Goal: Information Seeking & Learning: Compare options

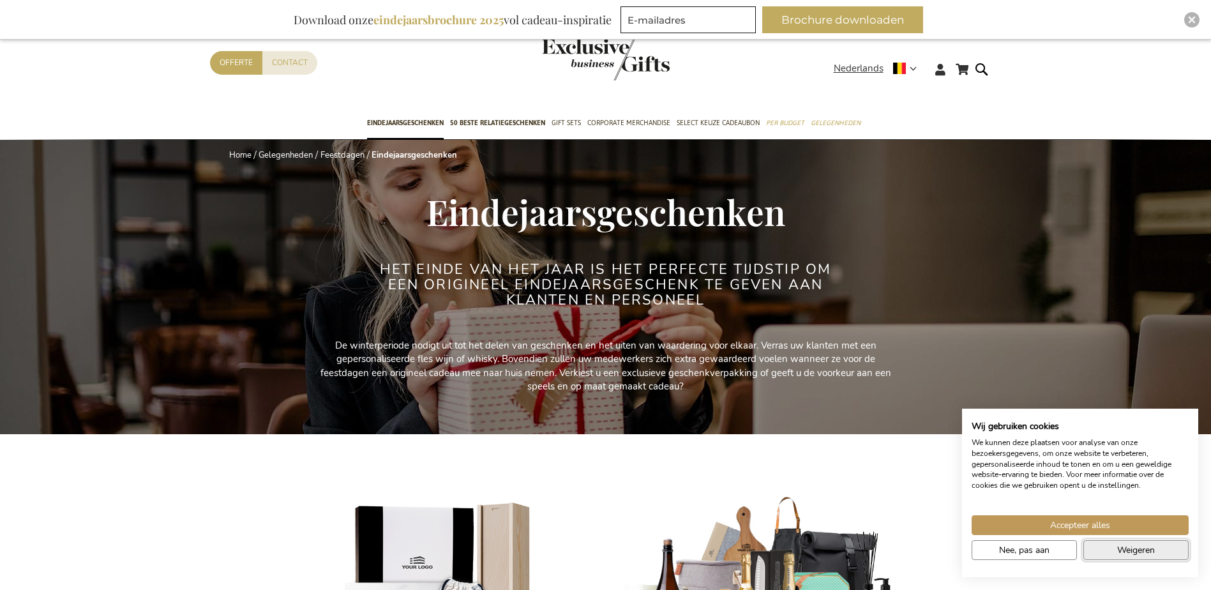
click at [1105, 554] on button "Weigeren" at bounding box center [1136, 550] width 105 height 20
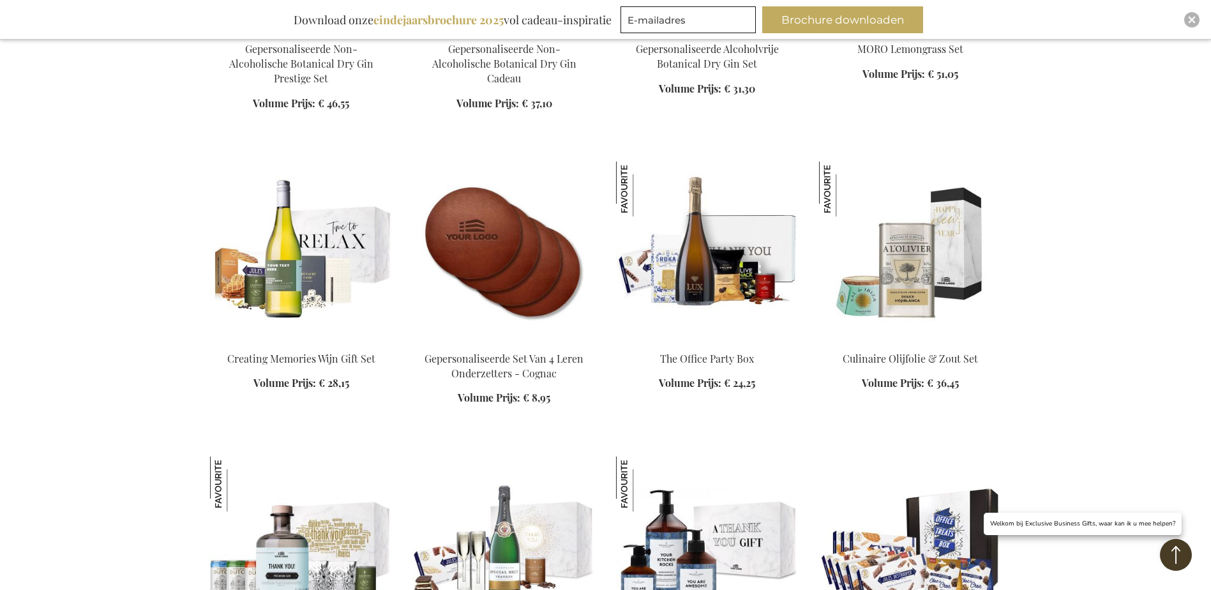
scroll to position [1724, 0]
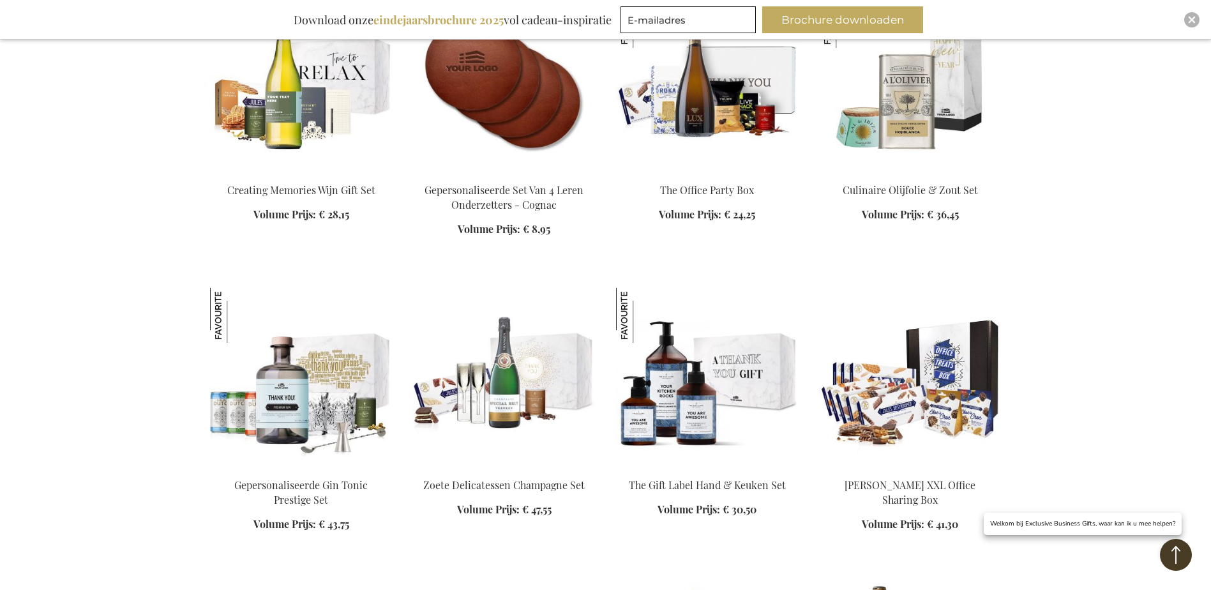
scroll to position [1915, 0]
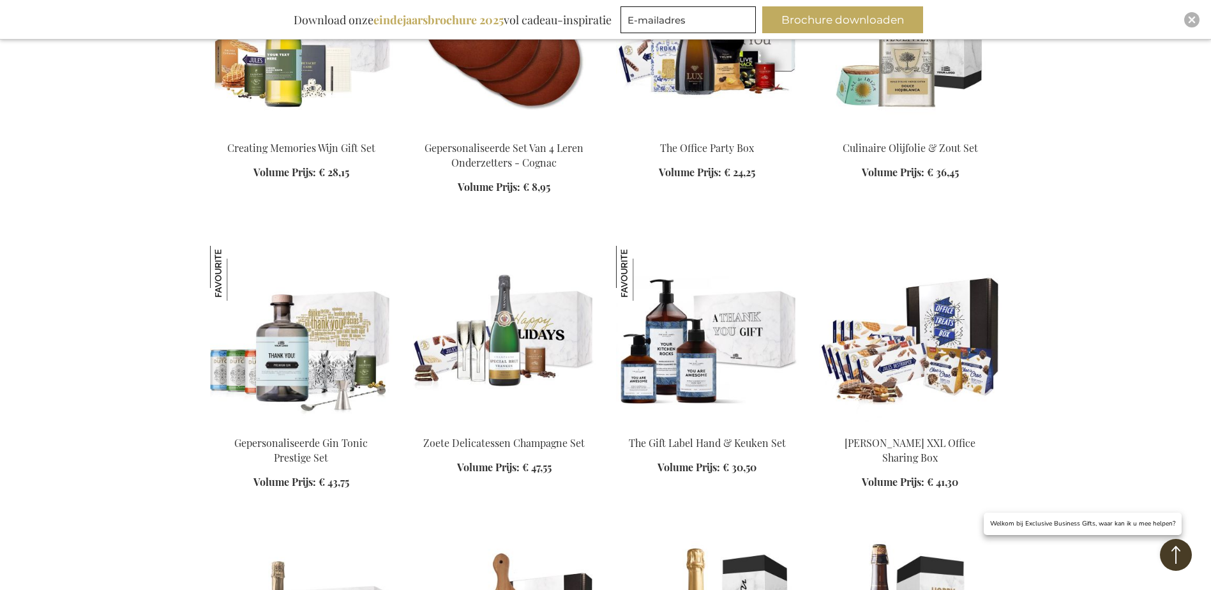
click at [511, 313] on img at bounding box center [504, 335] width 183 height 179
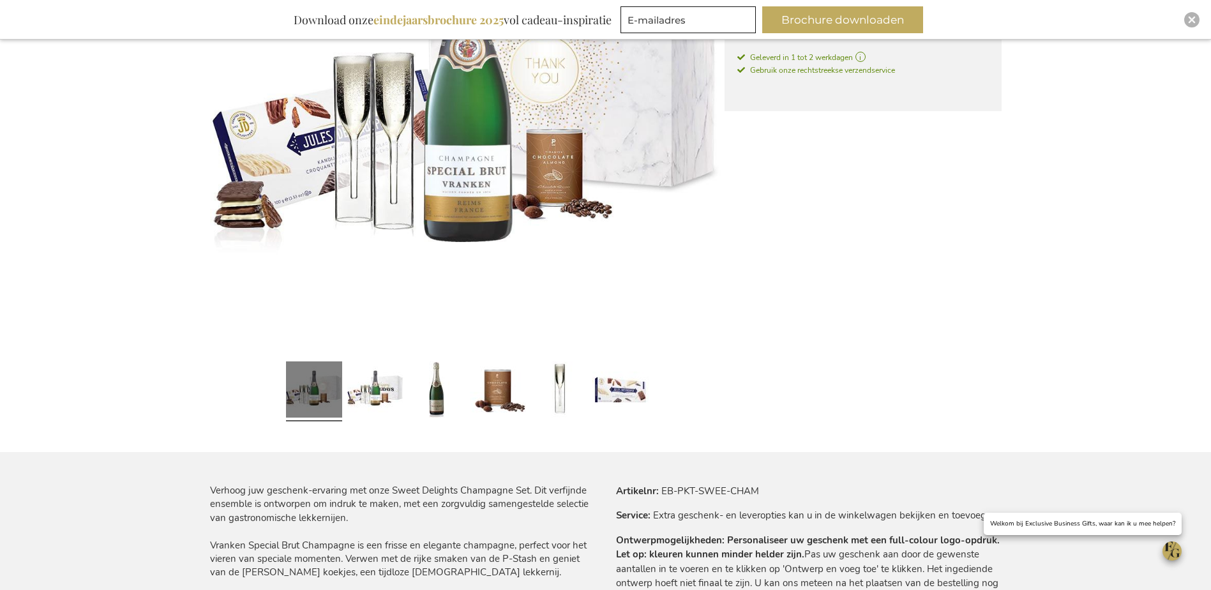
scroll to position [383, 0]
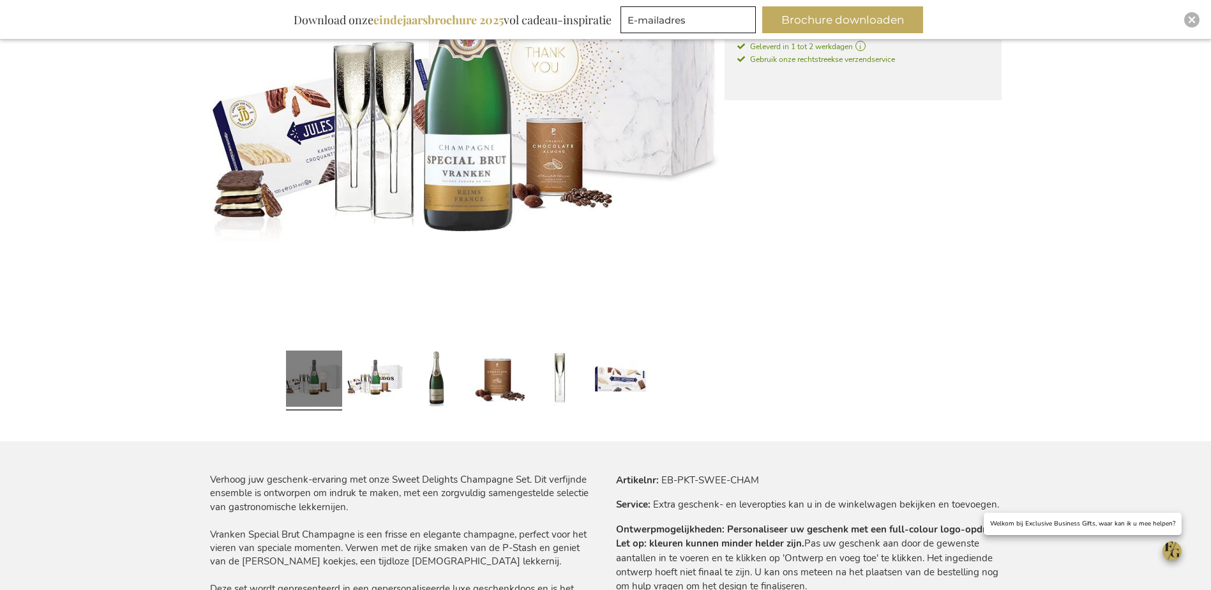
click at [547, 177] on img at bounding box center [467, 85] width 515 height 515
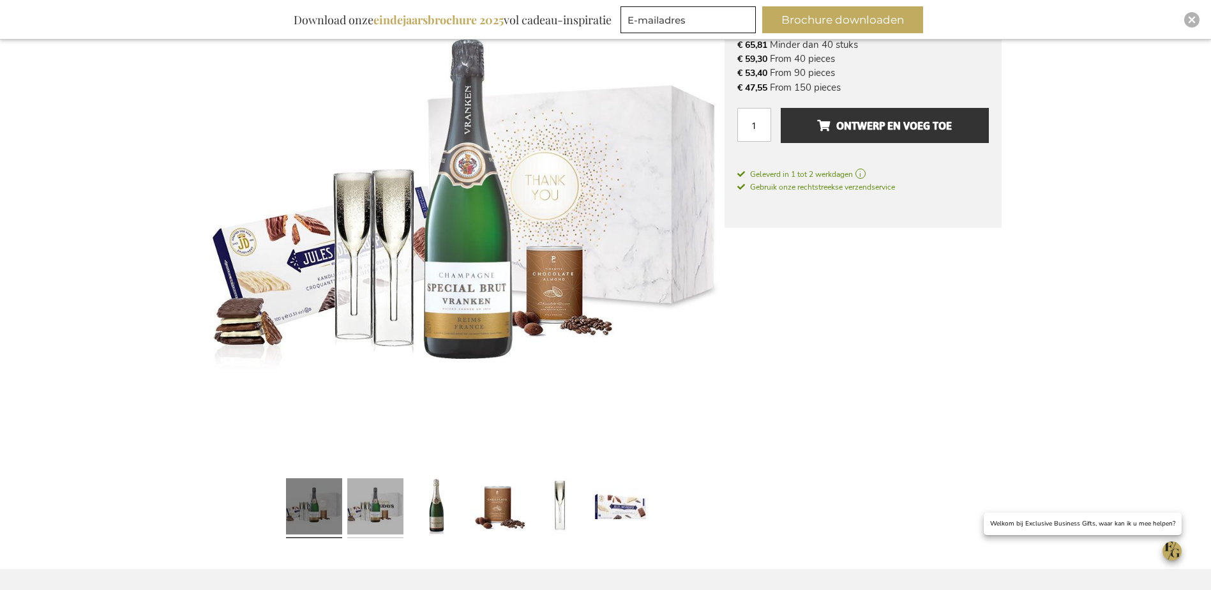
click at [382, 506] on link at bounding box center [375, 508] width 56 height 70
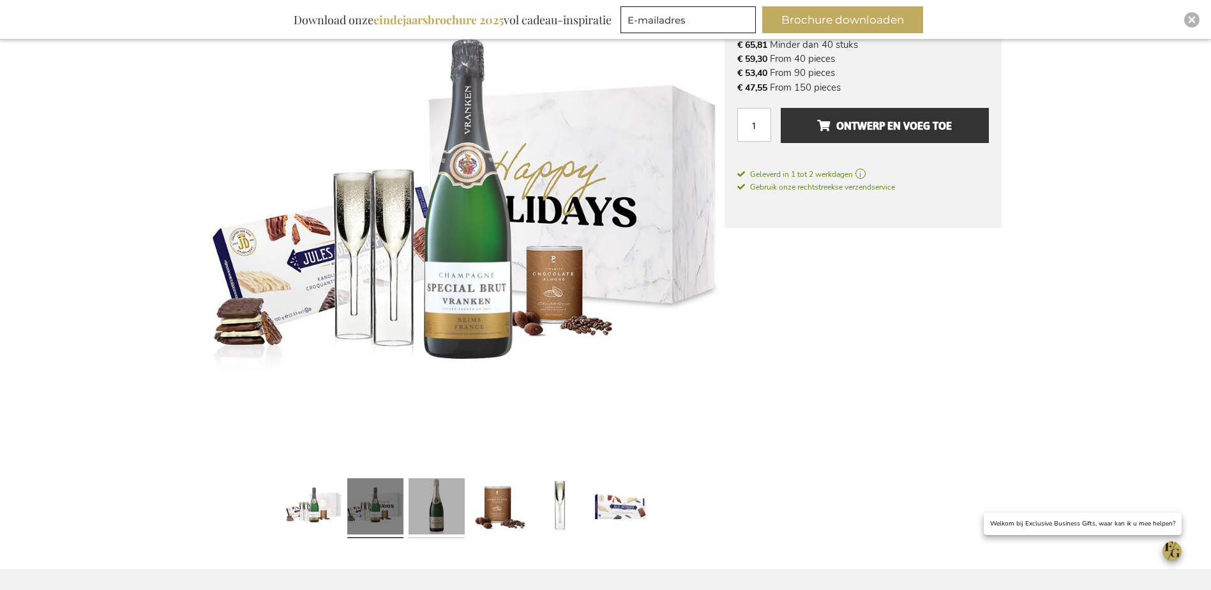
click at [440, 509] on link at bounding box center [437, 508] width 56 height 70
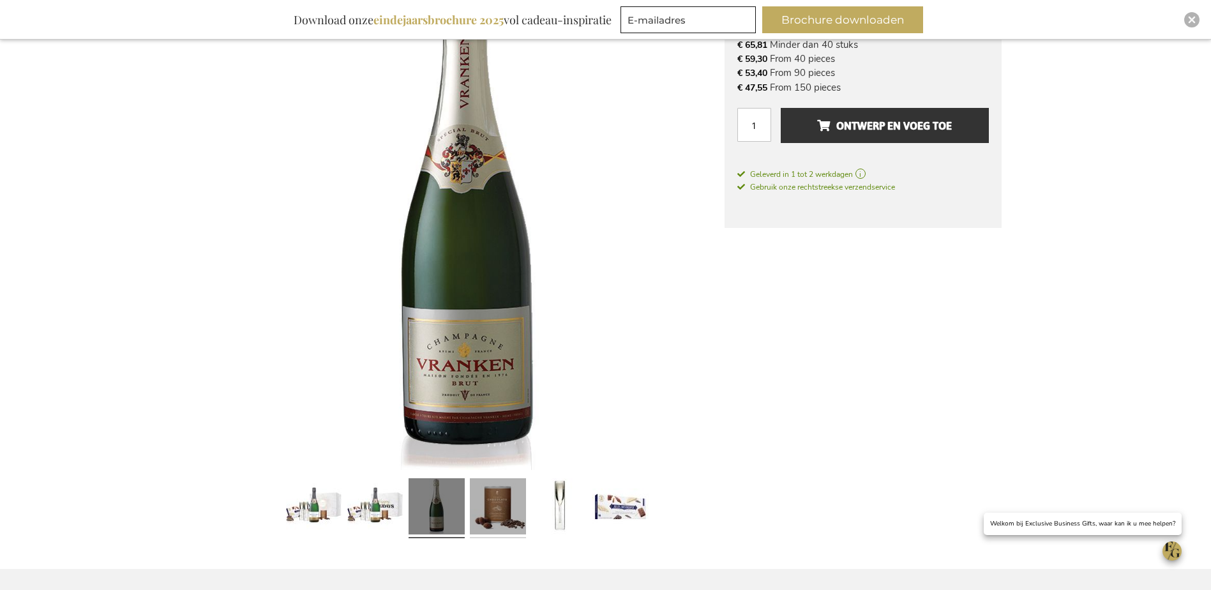
click at [494, 511] on link at bounding box center [498, 508] width 56 height 70
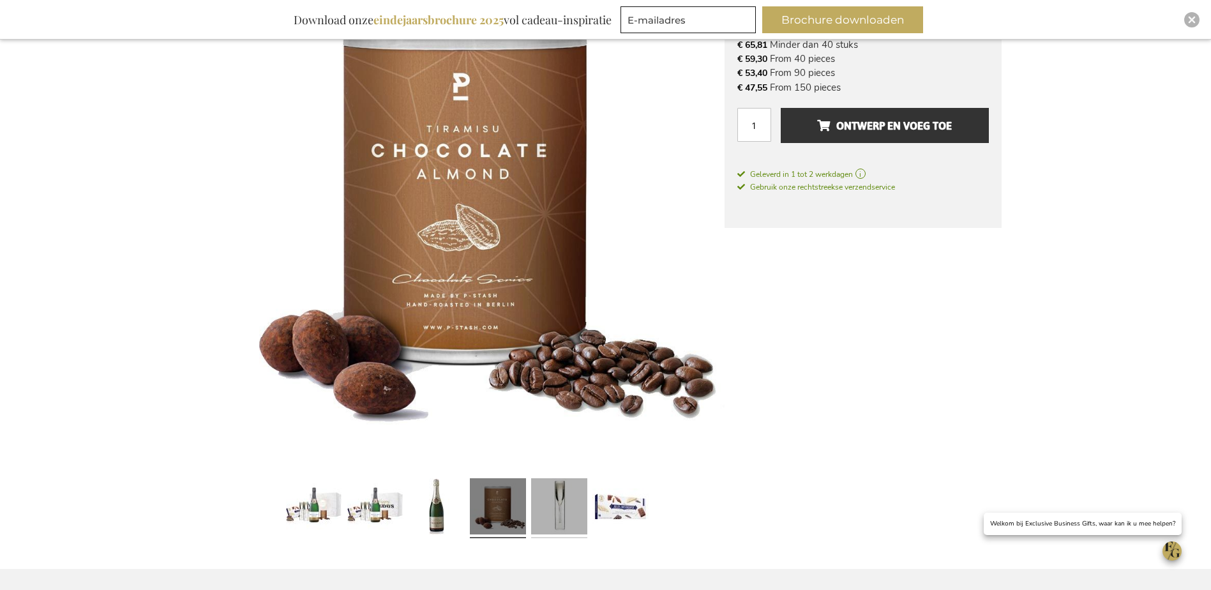
click at [567, 518] on link at bounding box center [559, 508] width 56 height 70
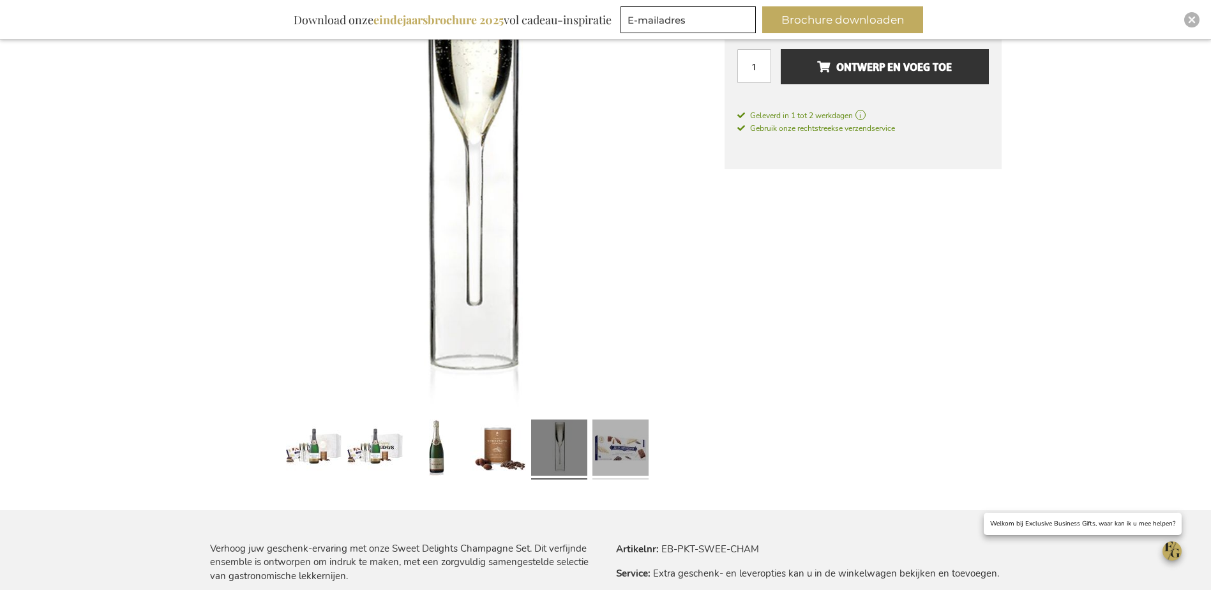
scroll to position [319, 0]
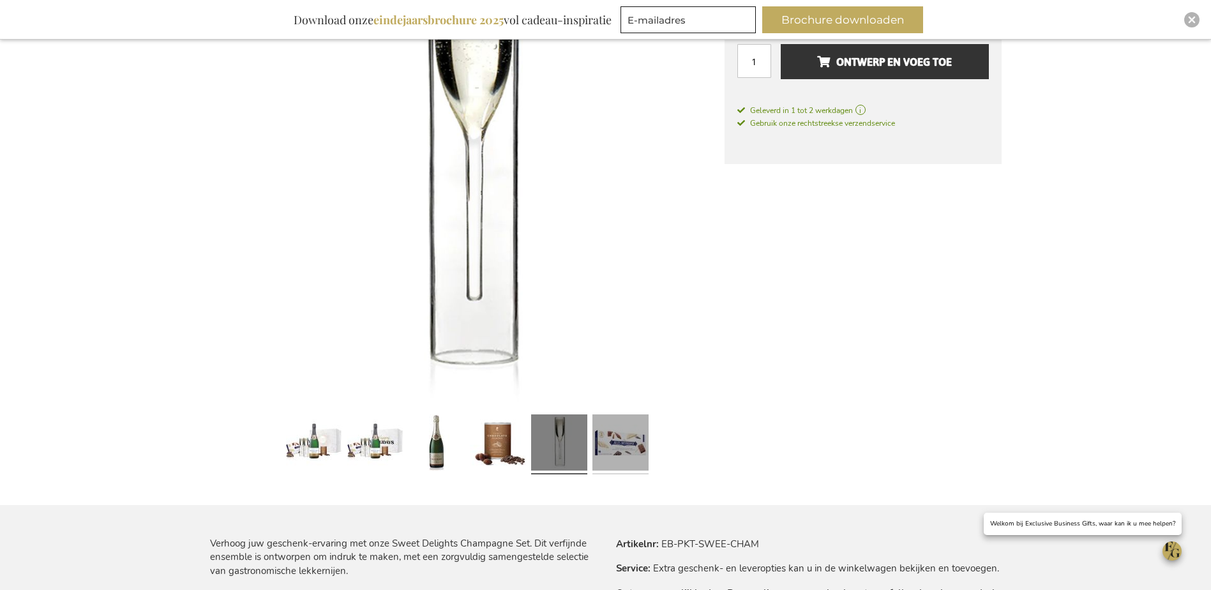
click at [614, 459] on link at bounding box center [621, 444] width 56 height 70
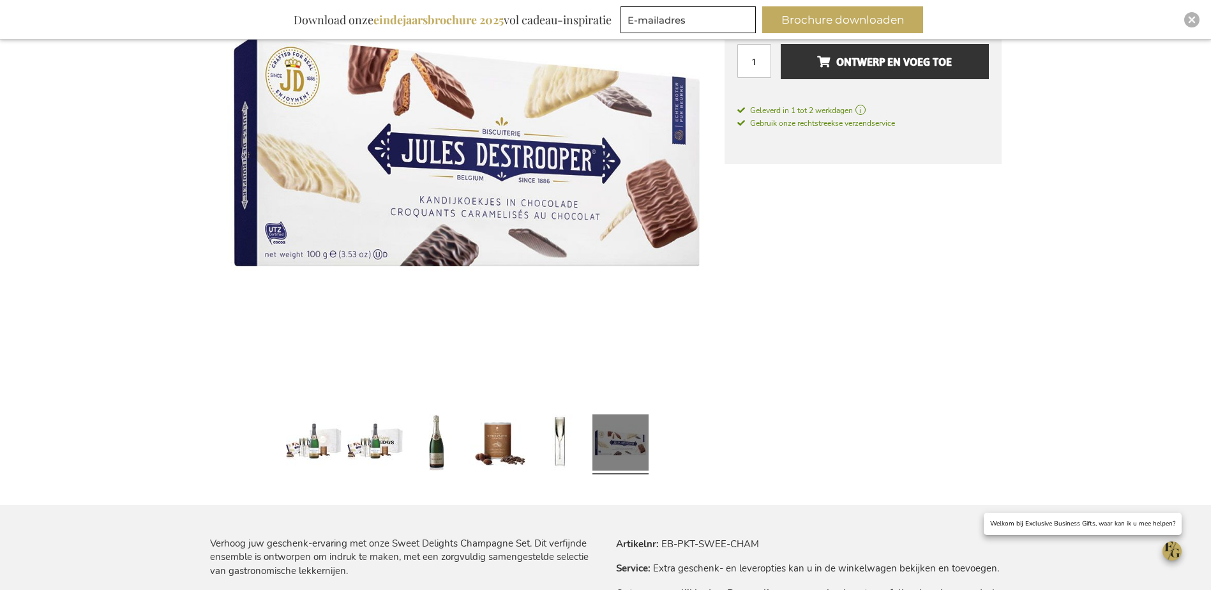
click at [468, 227] on img at bounding box center [467, 148] width 515 height 515
click at [323, 444] on link at bounding box center [314, 444] width 56 height 70
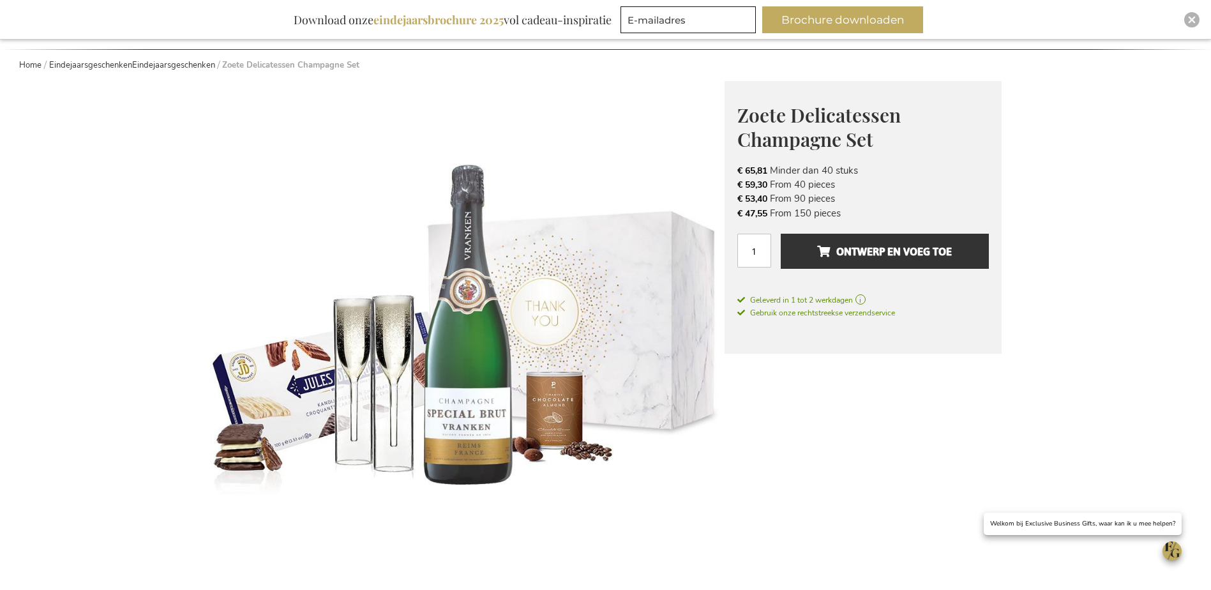
scroll to position [64, 0]
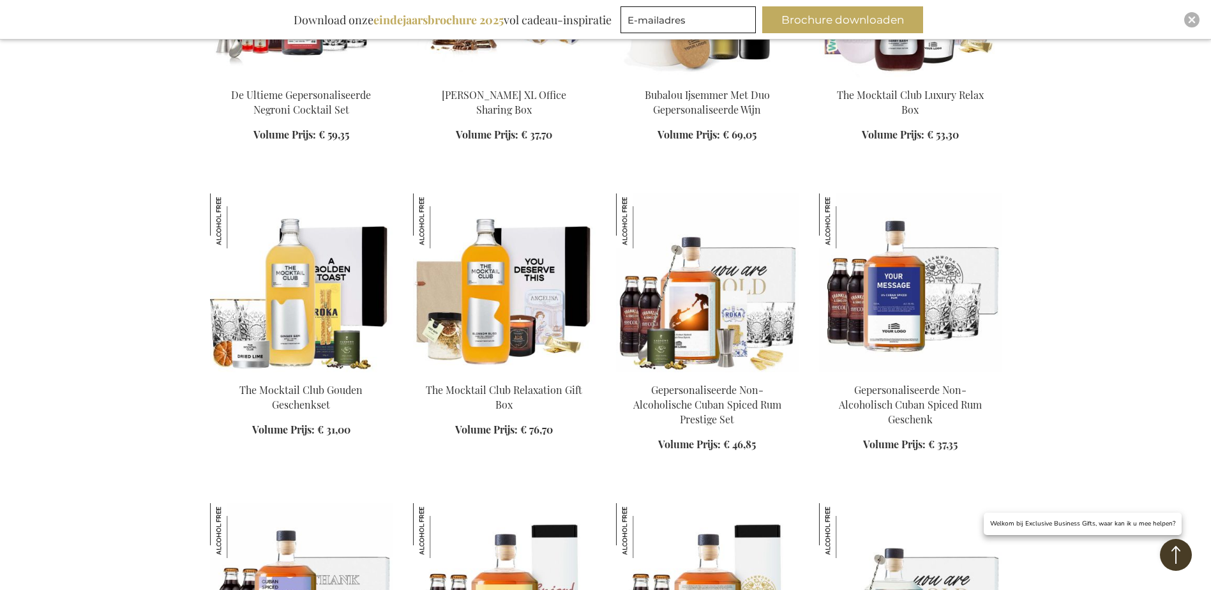
scroll to position [2903, 0]
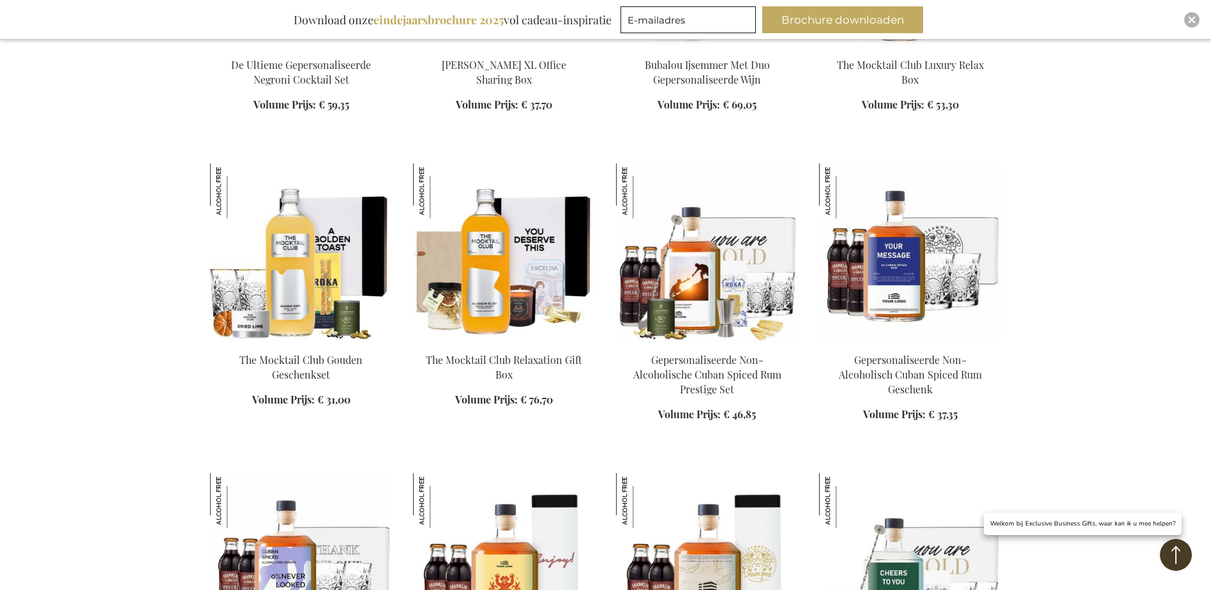
scroll to position [2966, 0]
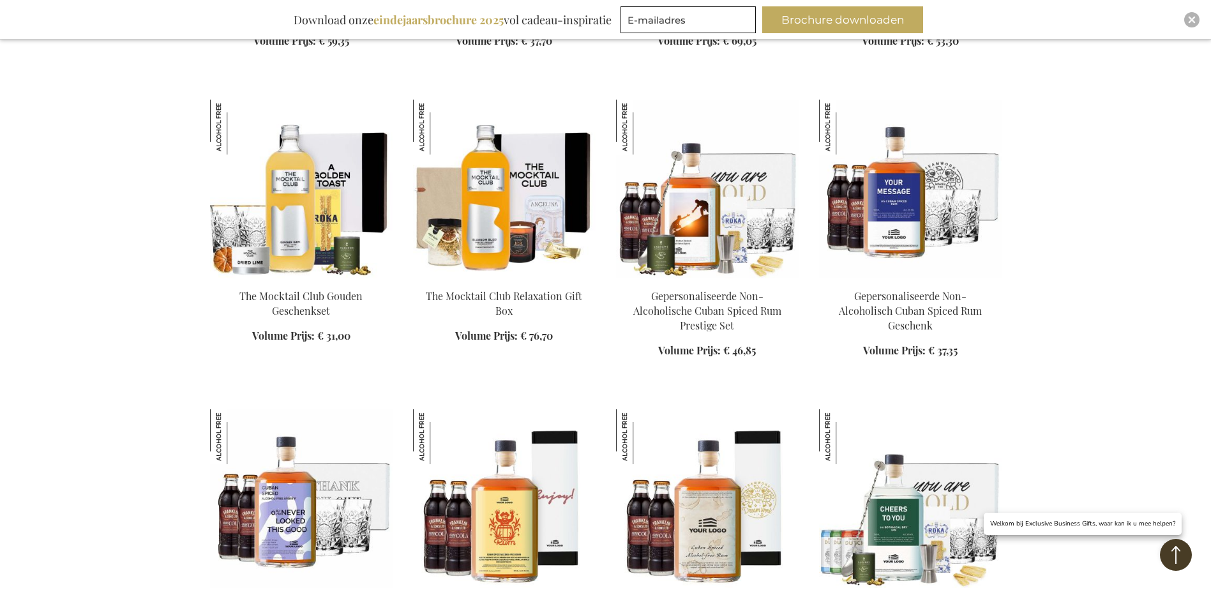
click at [484, 234] on img at bounding box center [504, 189] width 183 height 179
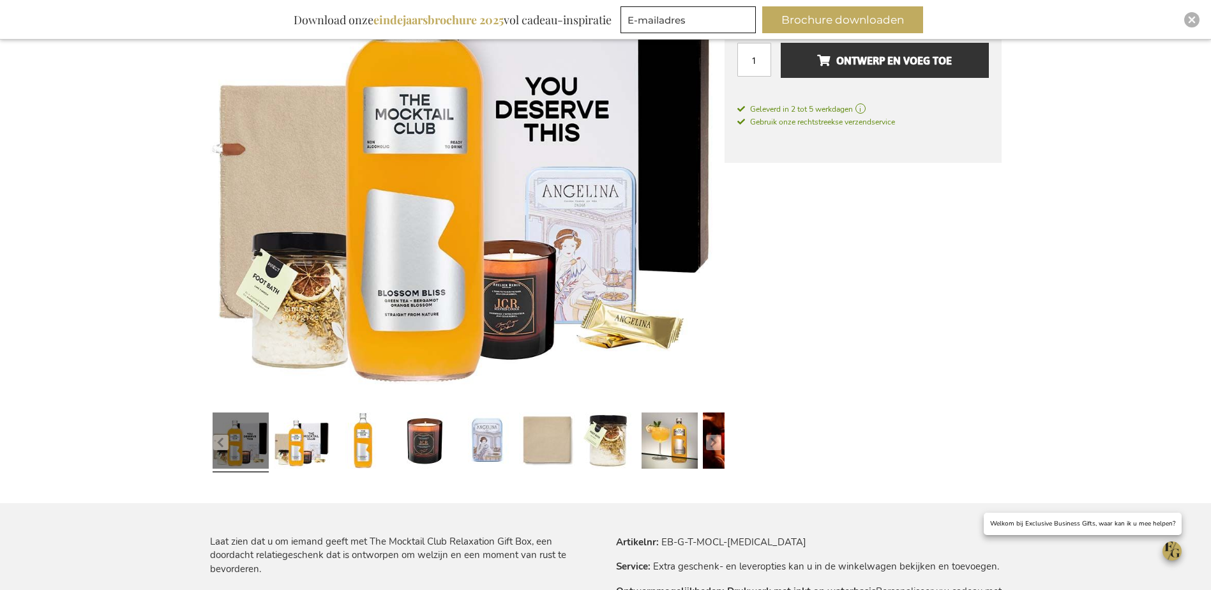
scroll to position [319, 0]
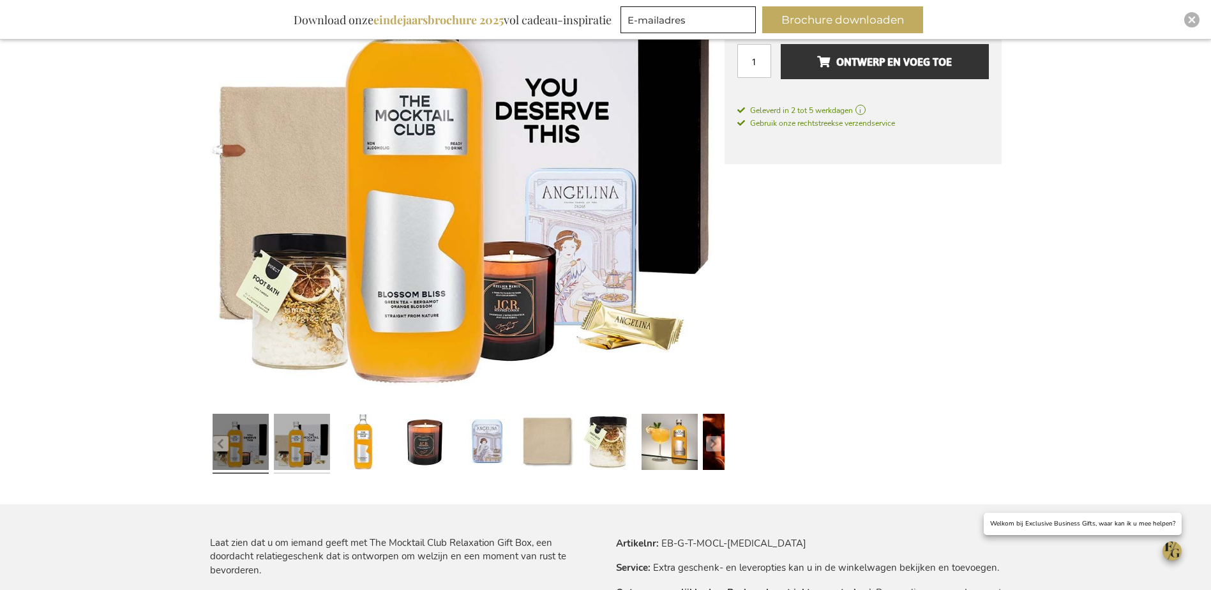
click at [301, 452] on link at bounding box center [302, 444] width 56 height 70
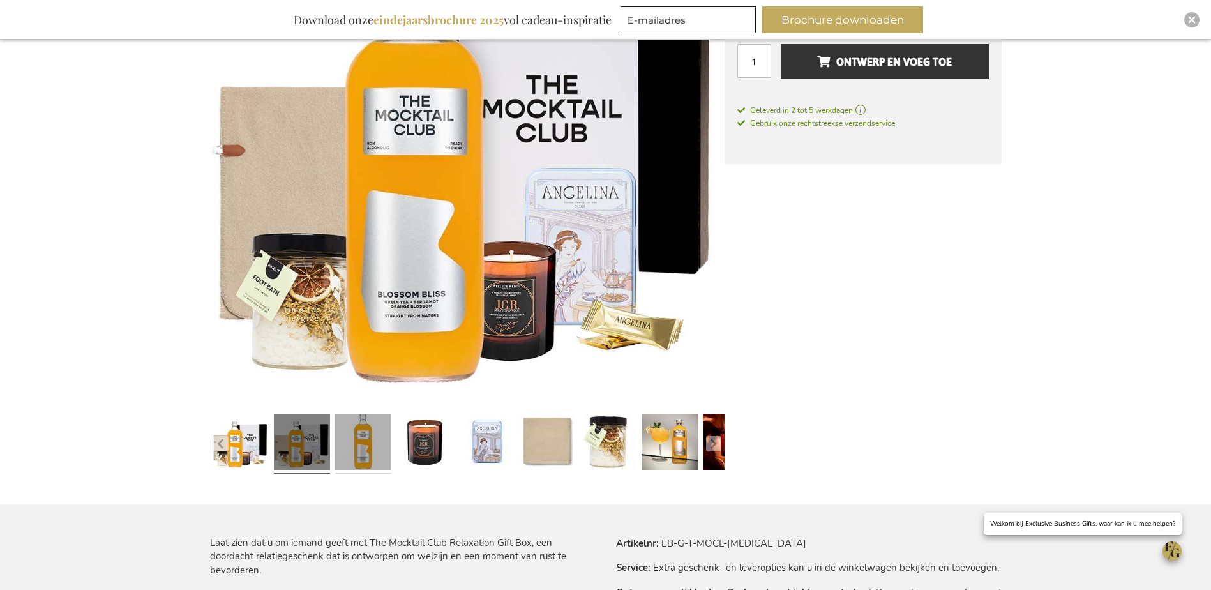
click at [366, 456] on link at bounding box center [363, 444] width 56 height 70
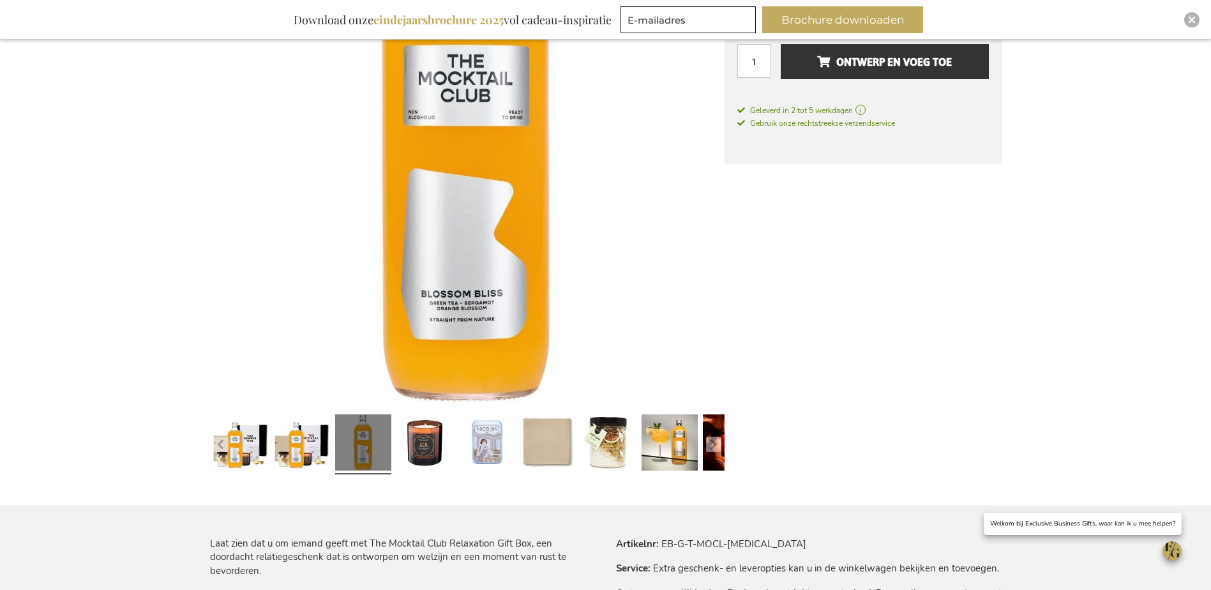
scroll to position [320, 0]
click at [429, 454] on link at bounding box center [424, 444] width 56 height 70
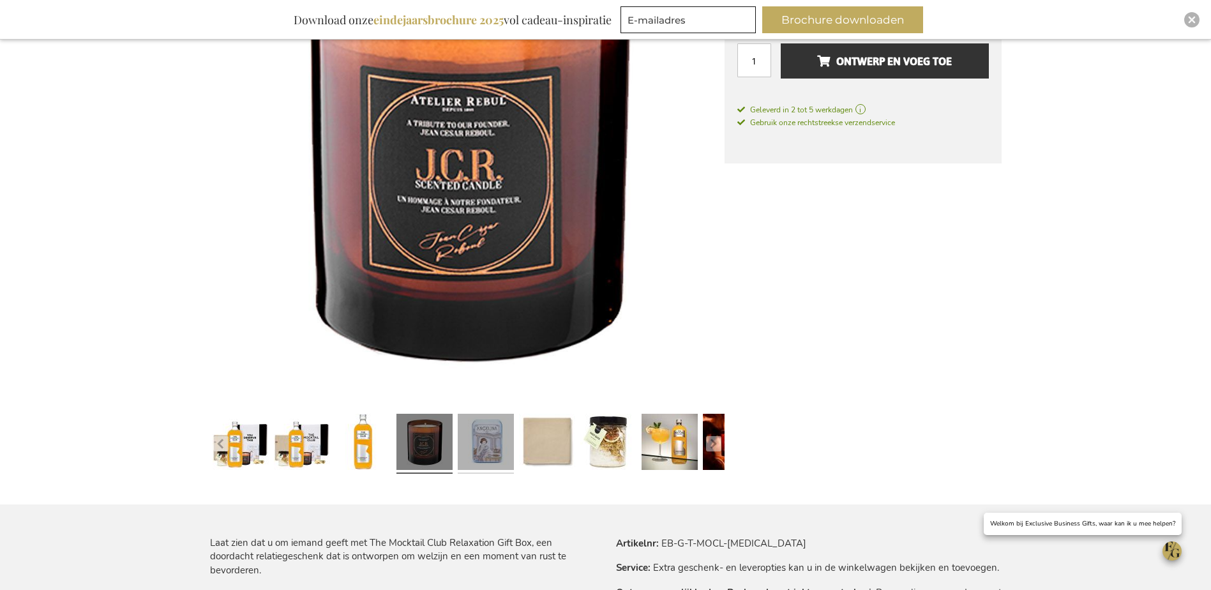
click at [482, 454] on link at bounding box center [486, 444] width 56 height 70
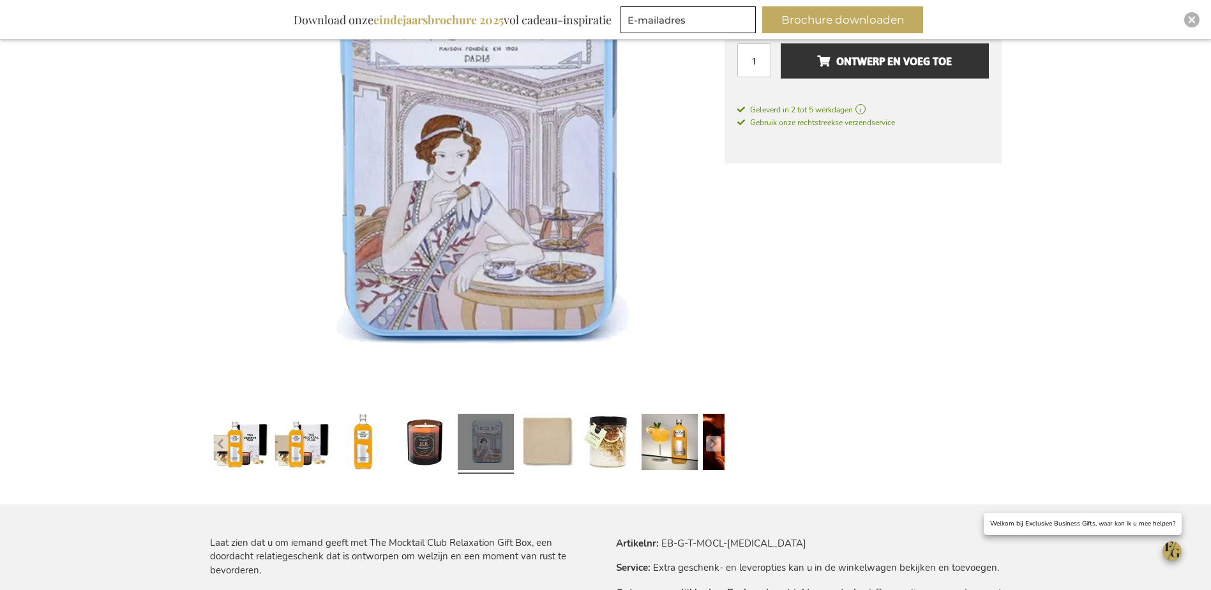
scroll to position [256, 0]
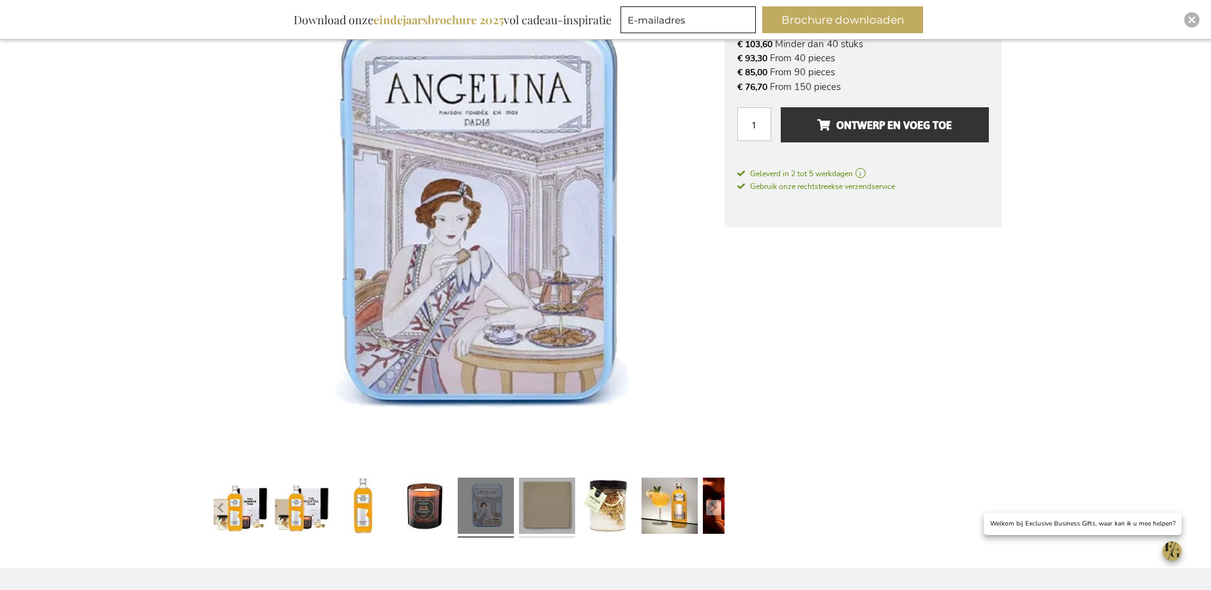
click at [544, 505] on link at bounding box center [547, 507] width 56 height 70
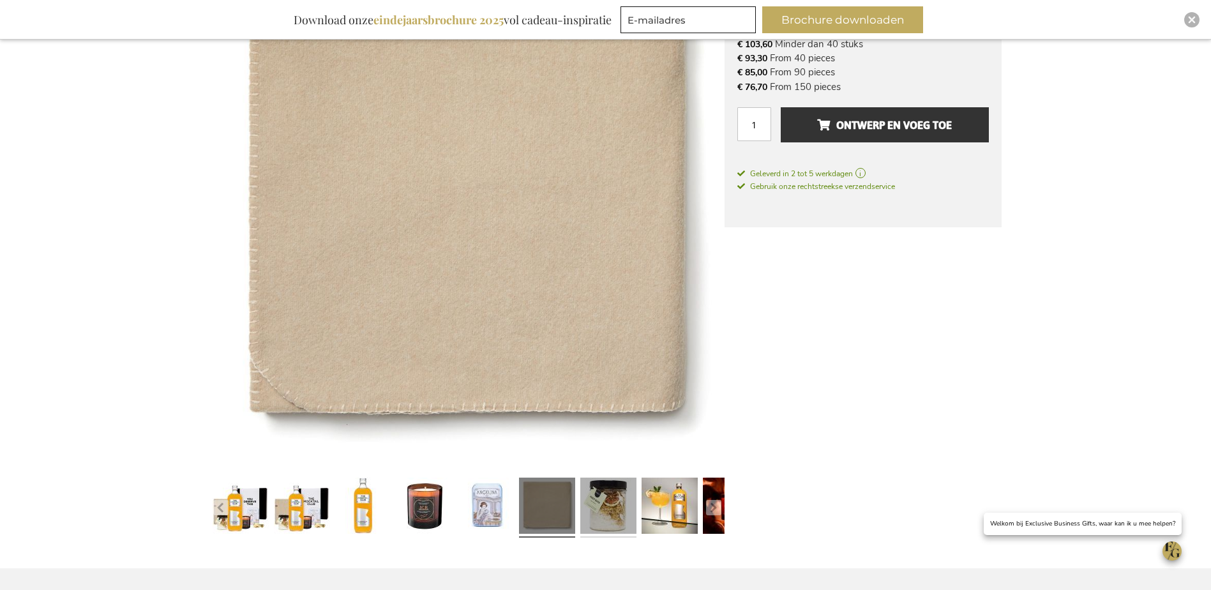
click at [606, 510] on link at bounding box center [608, 507] width 56 height 70
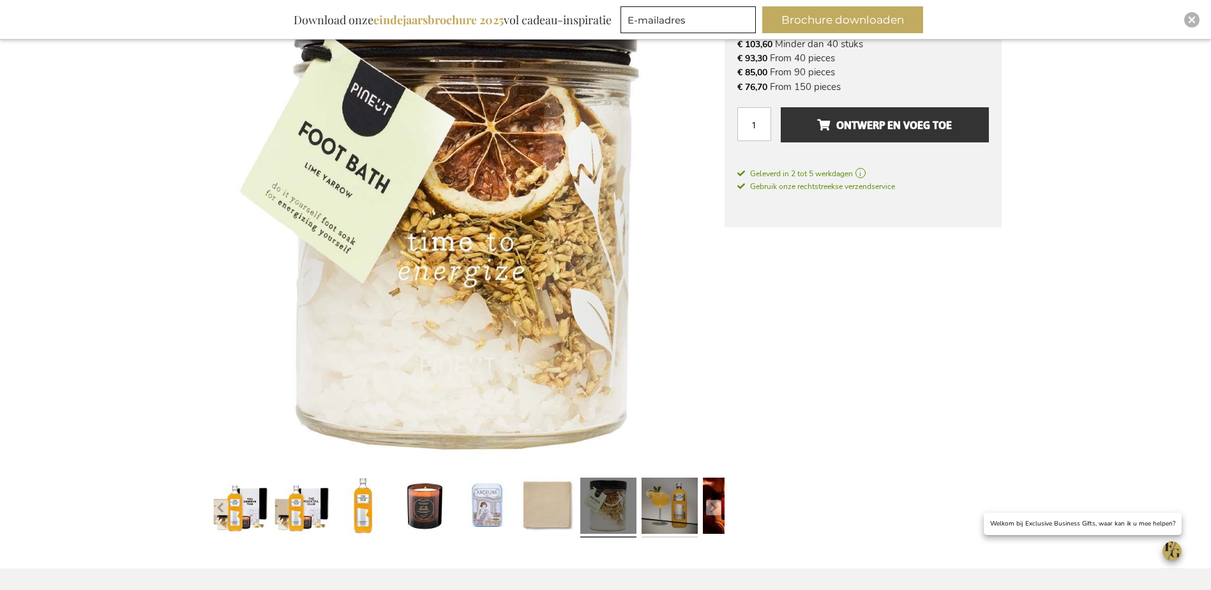
click at [676, 508] on link at bounding box center [670, 507] width 56 height 70
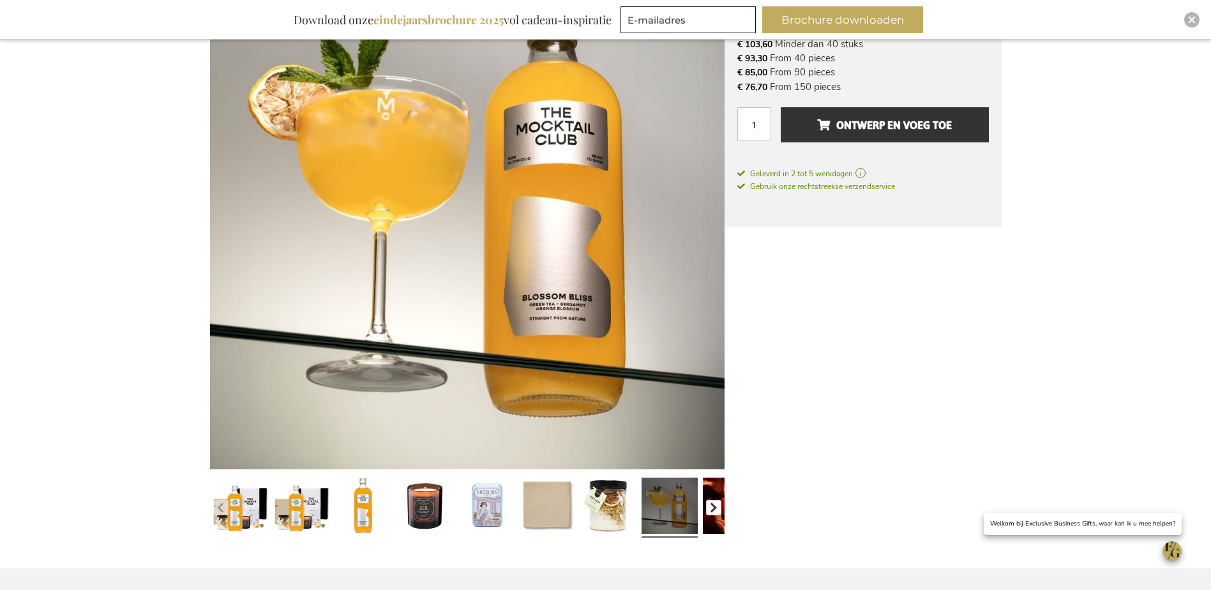
click at [714, 502] on button "button" at bounding box center [713, 507] width 15 height 15
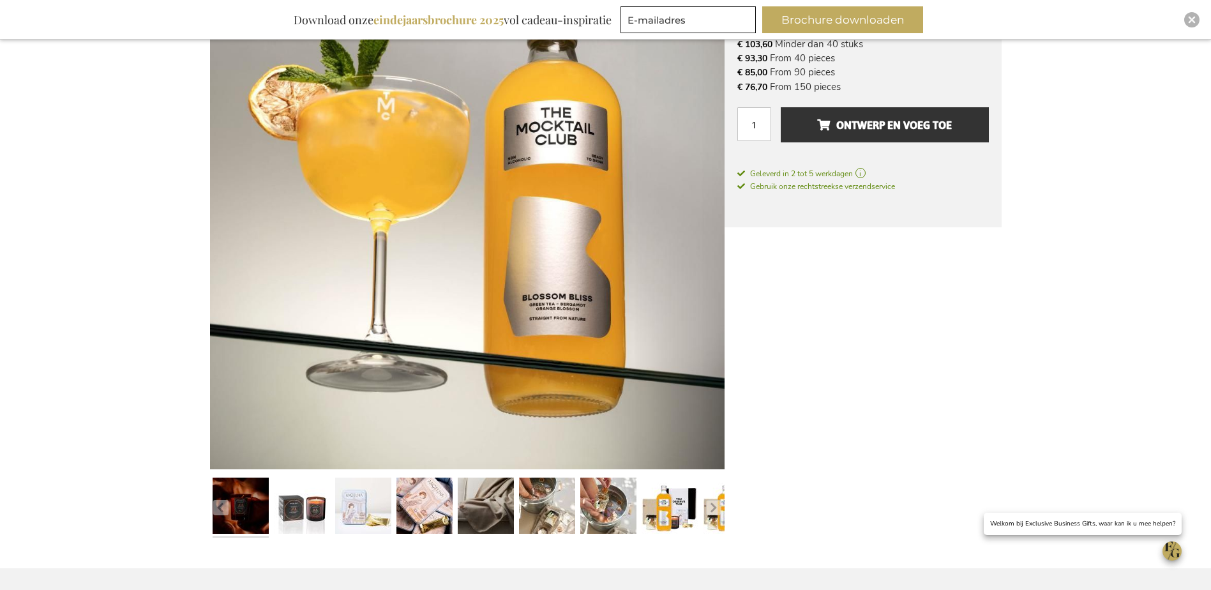
click at [261, 503] on link at bounding box center [241, 507] width 56 height 70
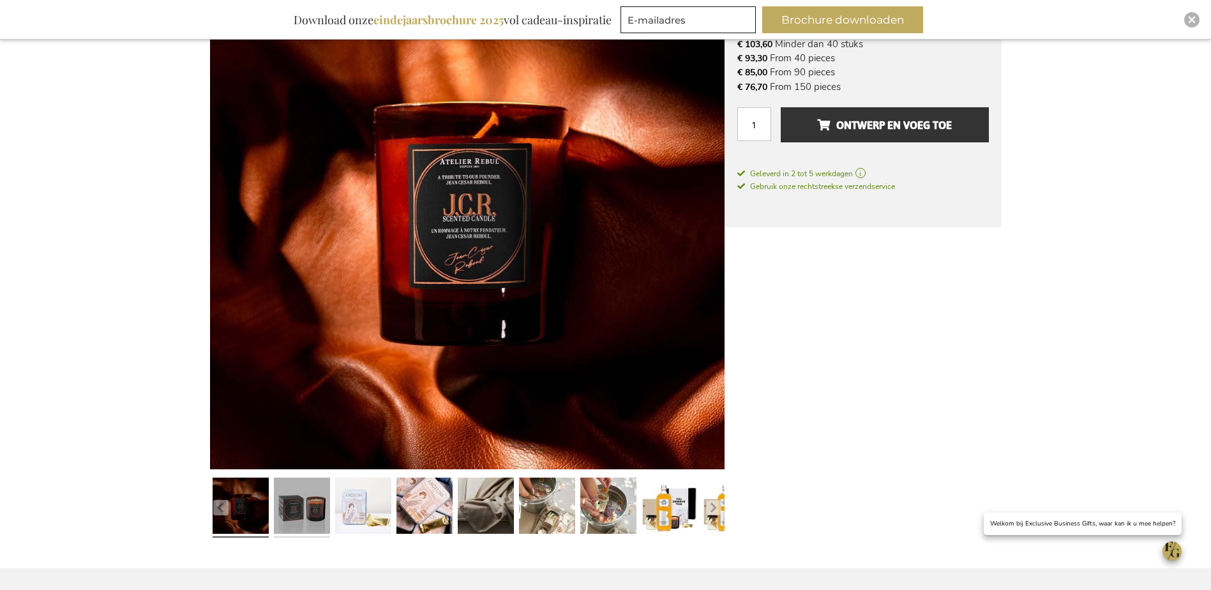
click at [313, 501] on link at bounding box center [302, 507] width 56 height 70
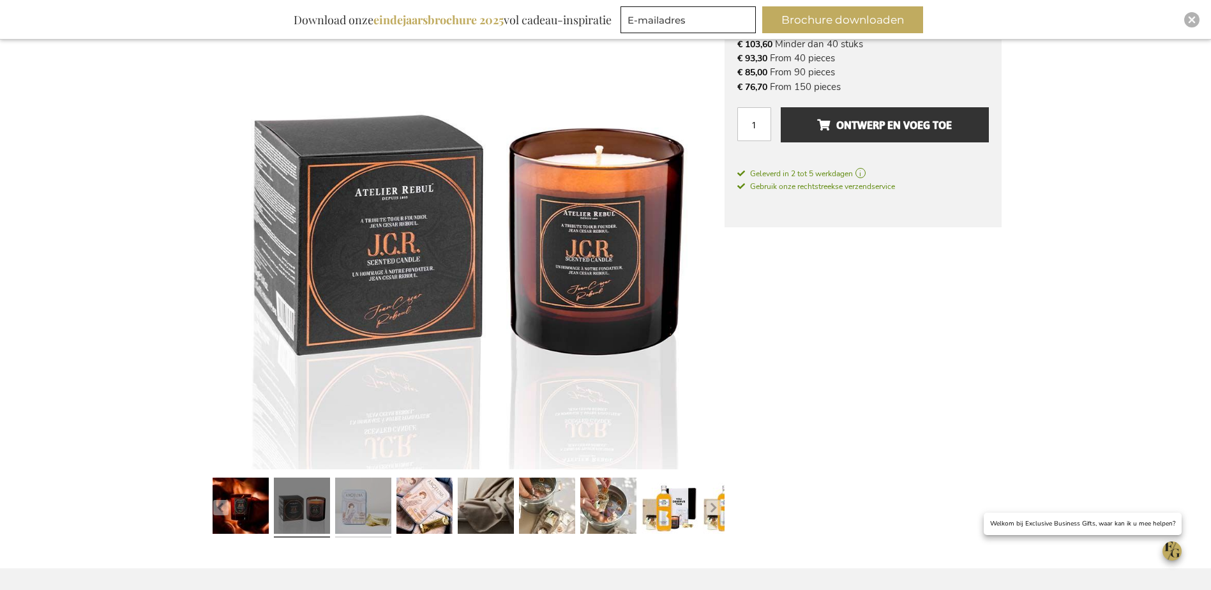
click at [342, 501] on link at bounding box center [363, 507] width 56 height 70
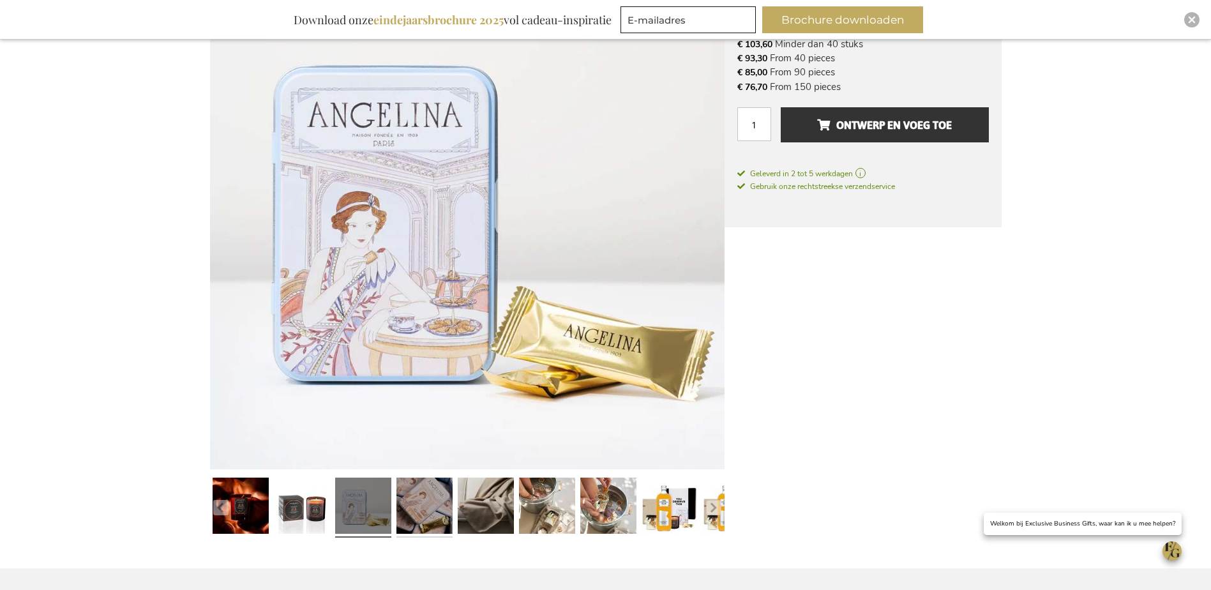
click at [430, 503] on link at bounding box center [424, 507] width 56 height 70
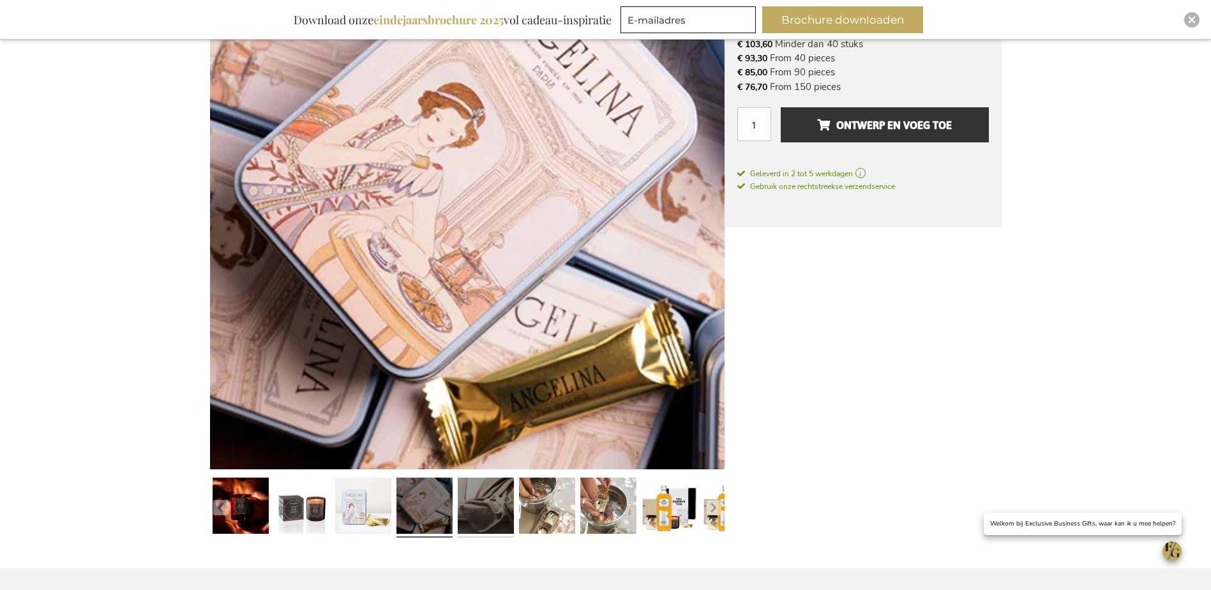
click at [491, 503] on link at bounding box center [486, 507] width 56 height 70
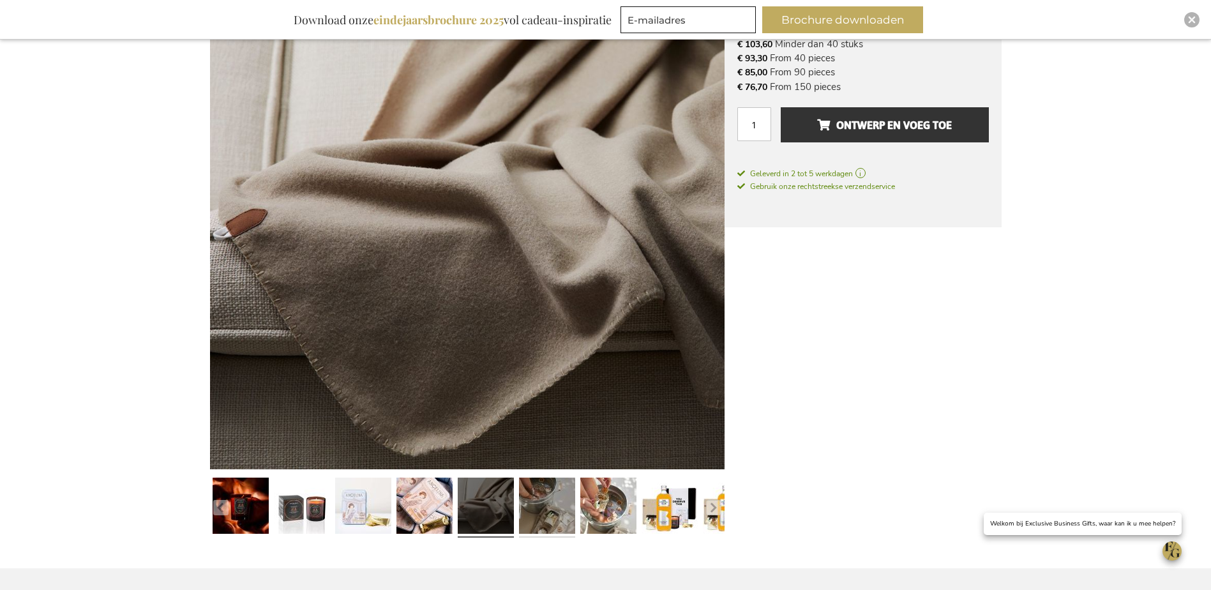
click at [531, 504] on link at bounding box center [547, 507] width 56 height 70
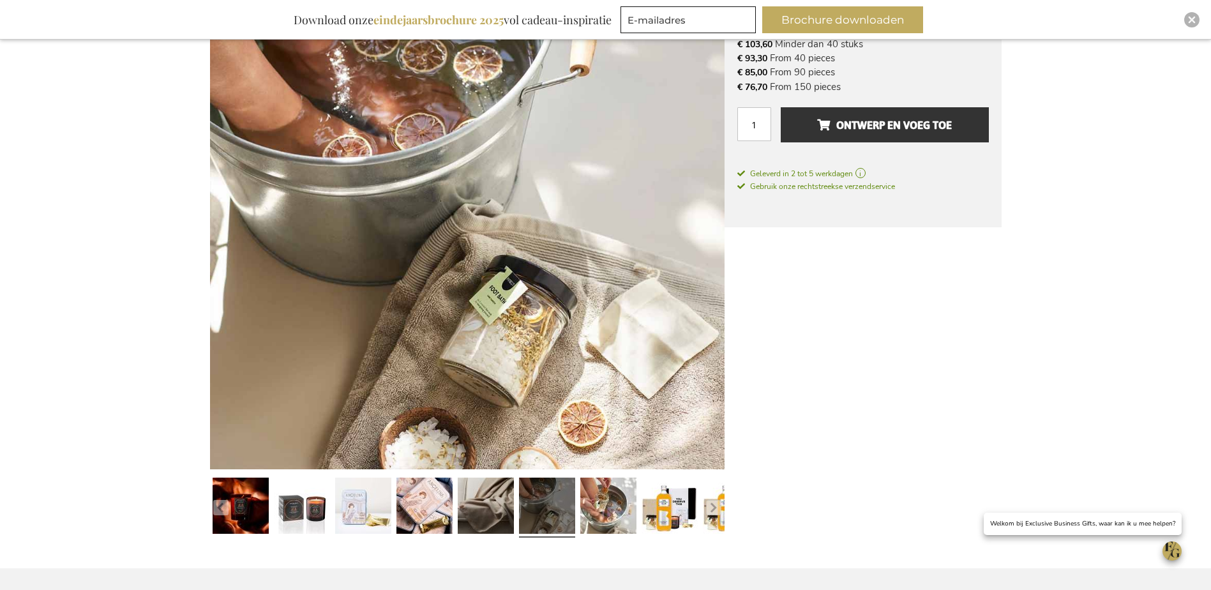
click at [548, 508] on link at bounding box center [547, 507] width 56 height 70
click at [604, 511] on link at bounding box center [608, 507] width 56 height 70
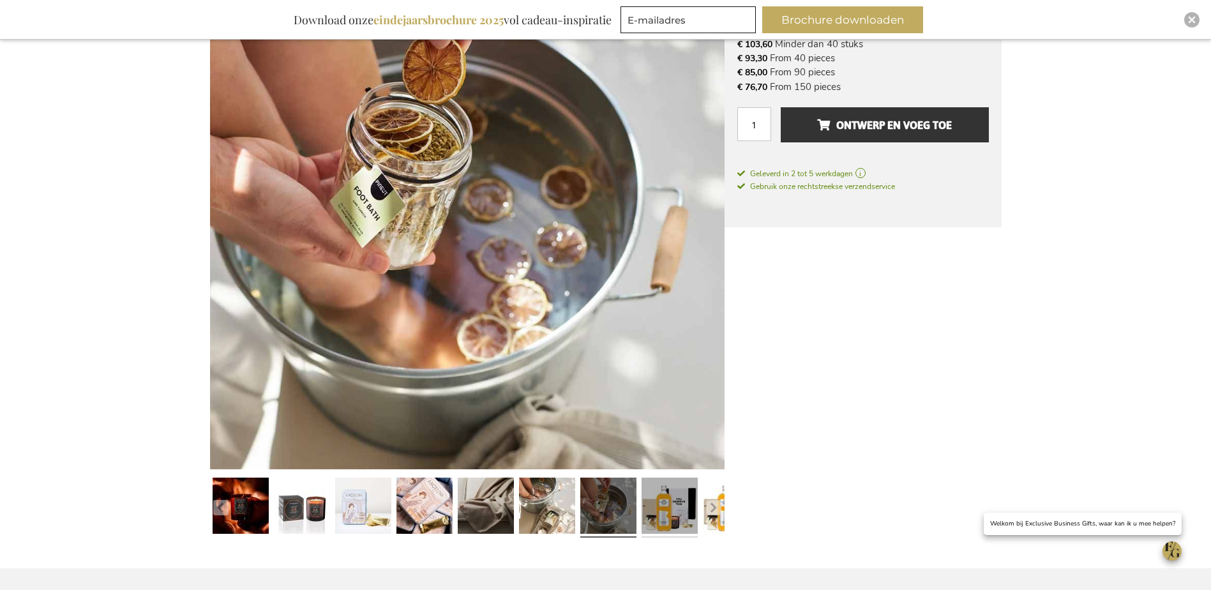
click at [679, 525] on link at bounding box center [670, 507] width 56 height 70
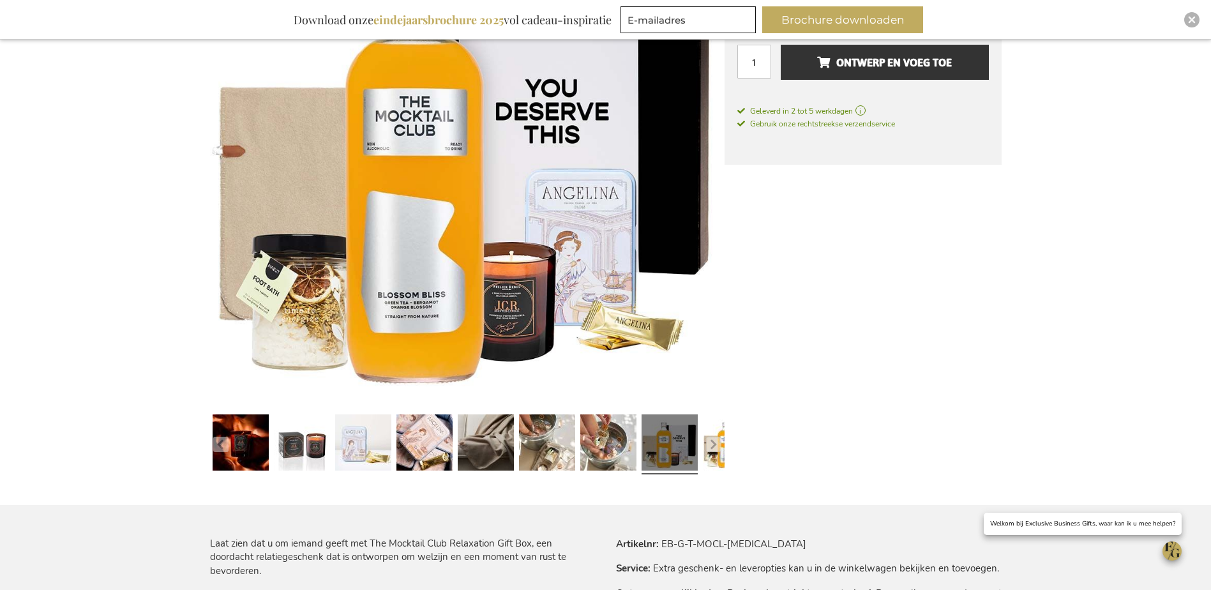
scroll to position [319, 0]
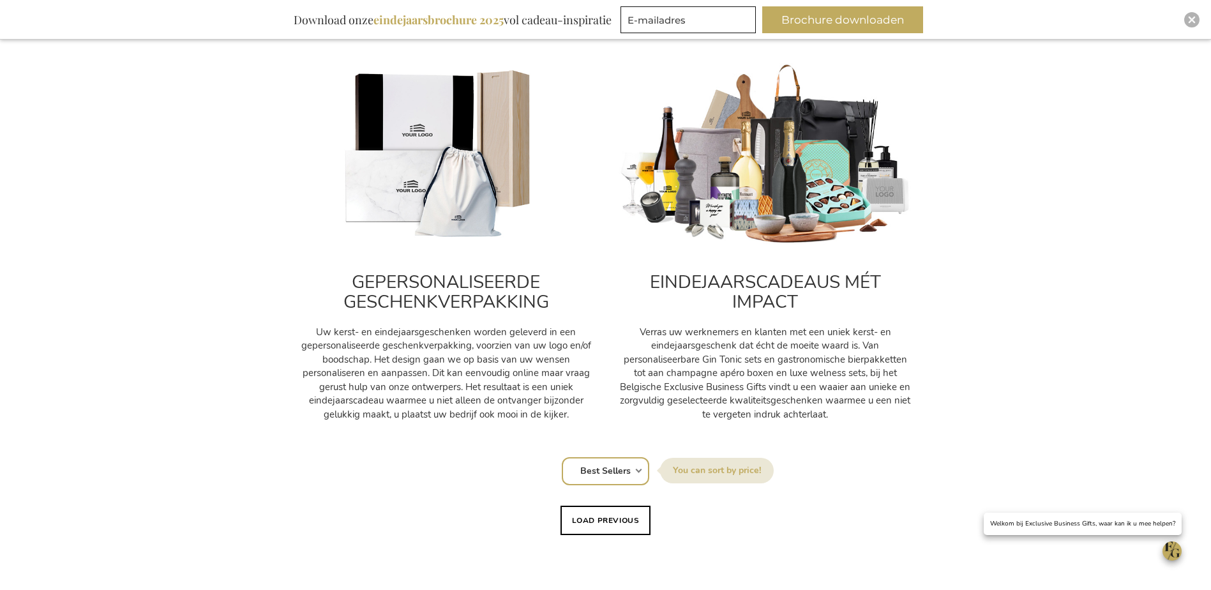
scroll to position [507, 0]
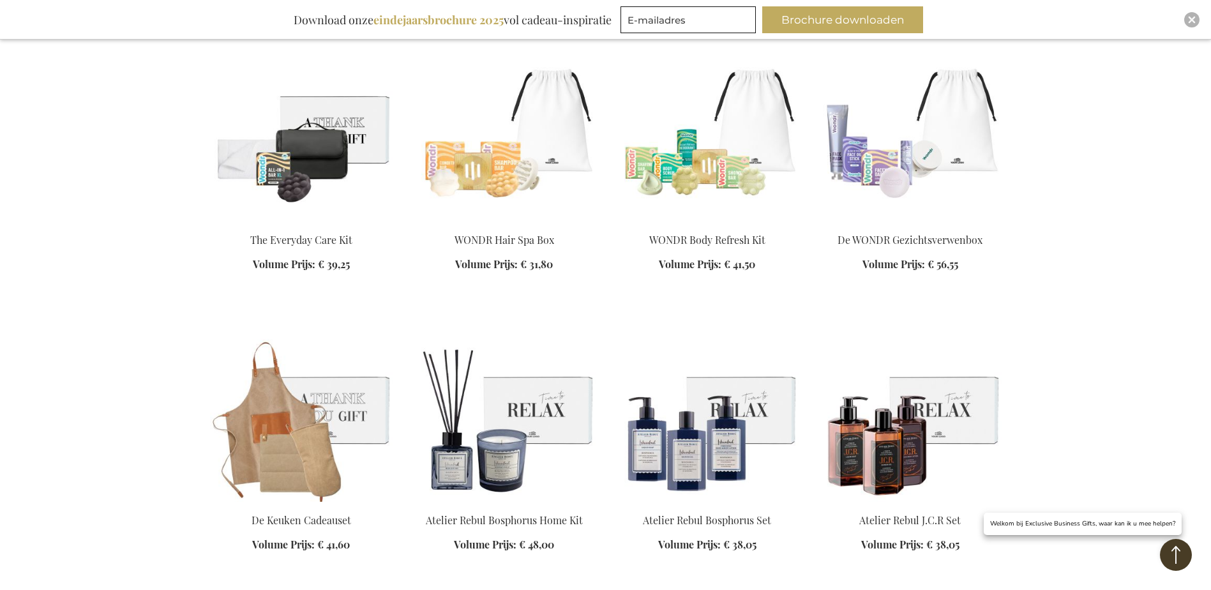
scroll to position [3639, 0]
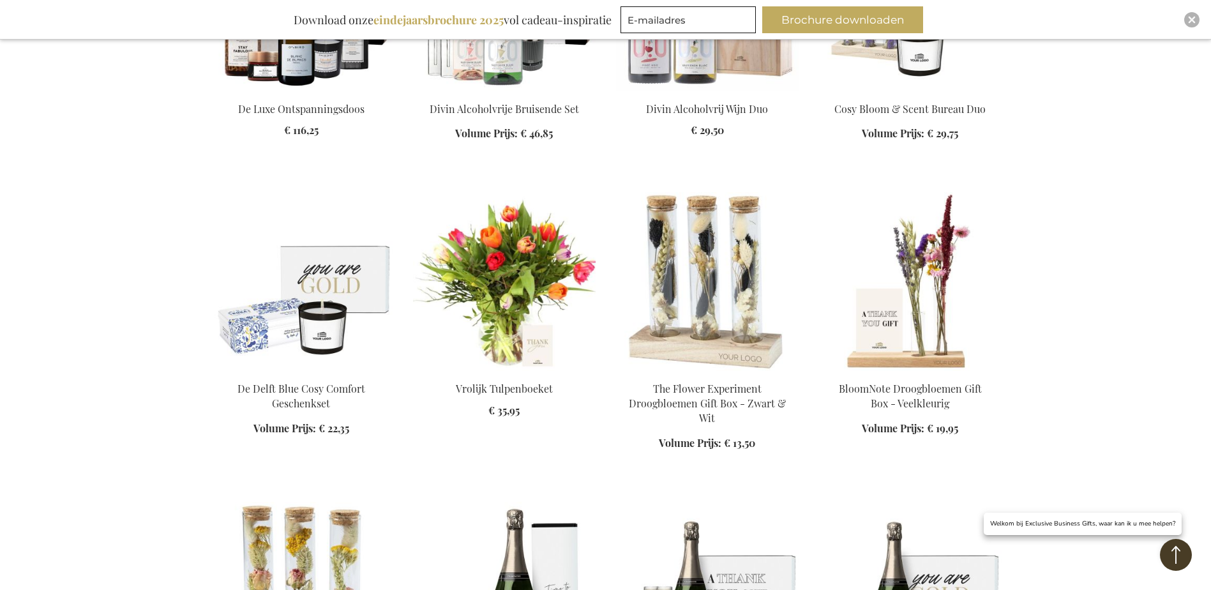
scroll to position [4342, 0]
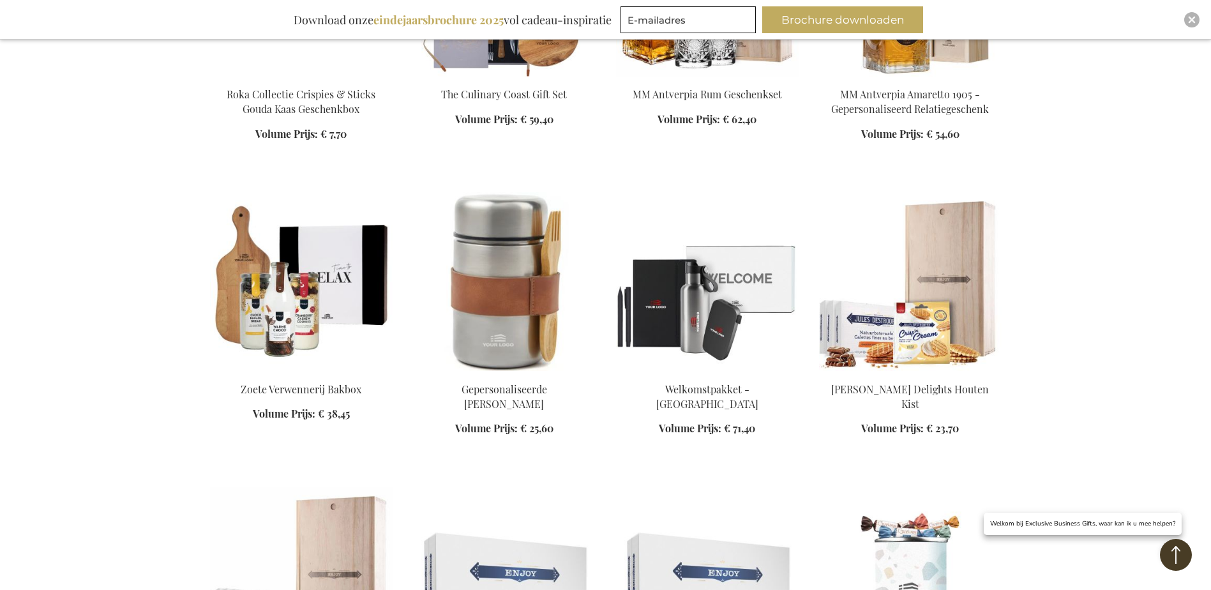
scroll to position [5236, 0]
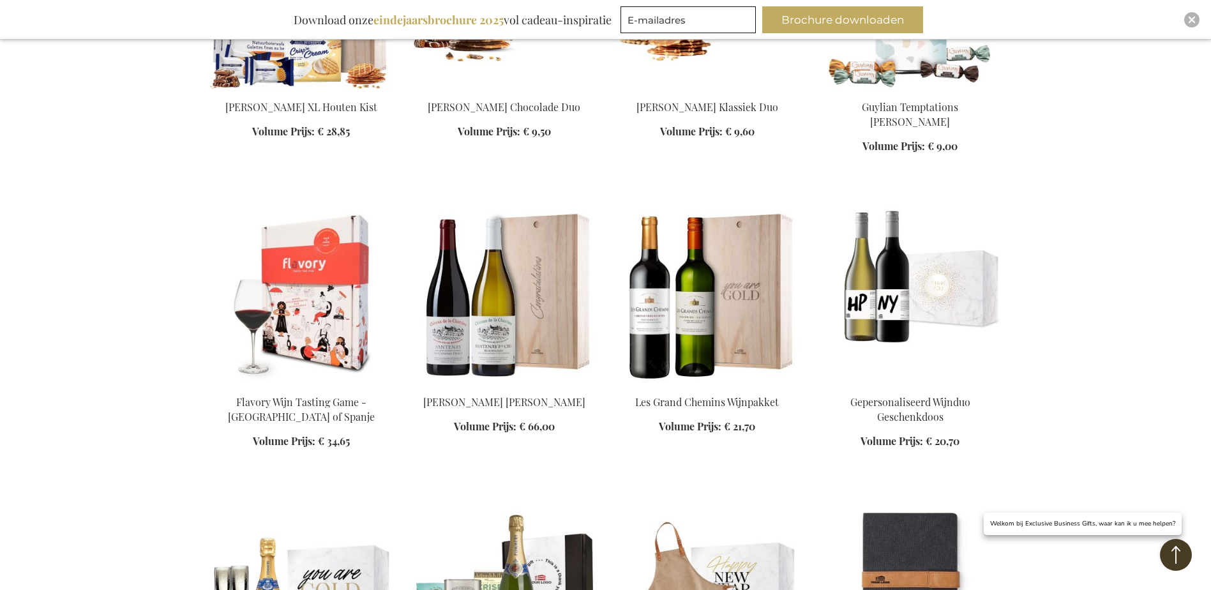
scroll to position [5810, 0]
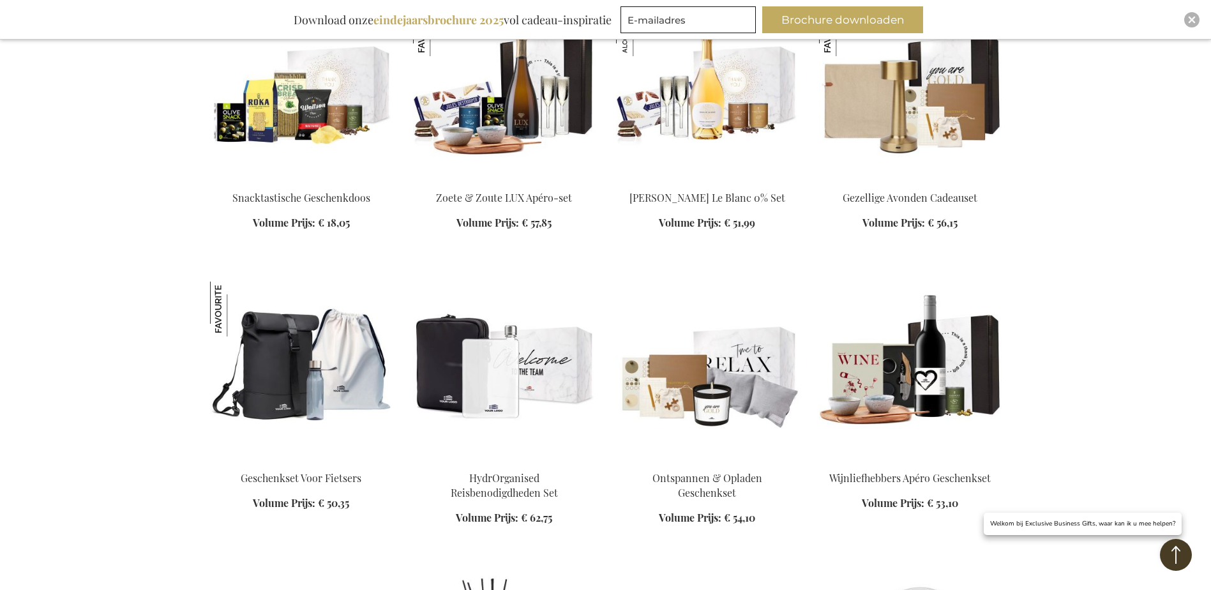
scroll to position [6640, 0]
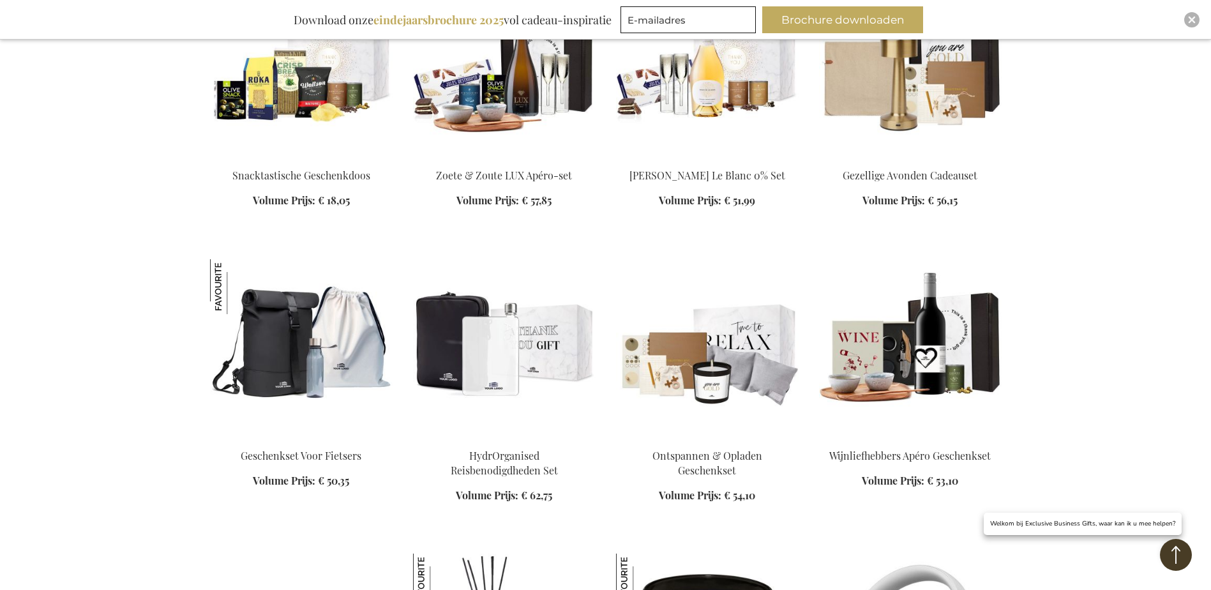
click at [483, 302] on img at bounding box center [504, 348] width 183 height 179
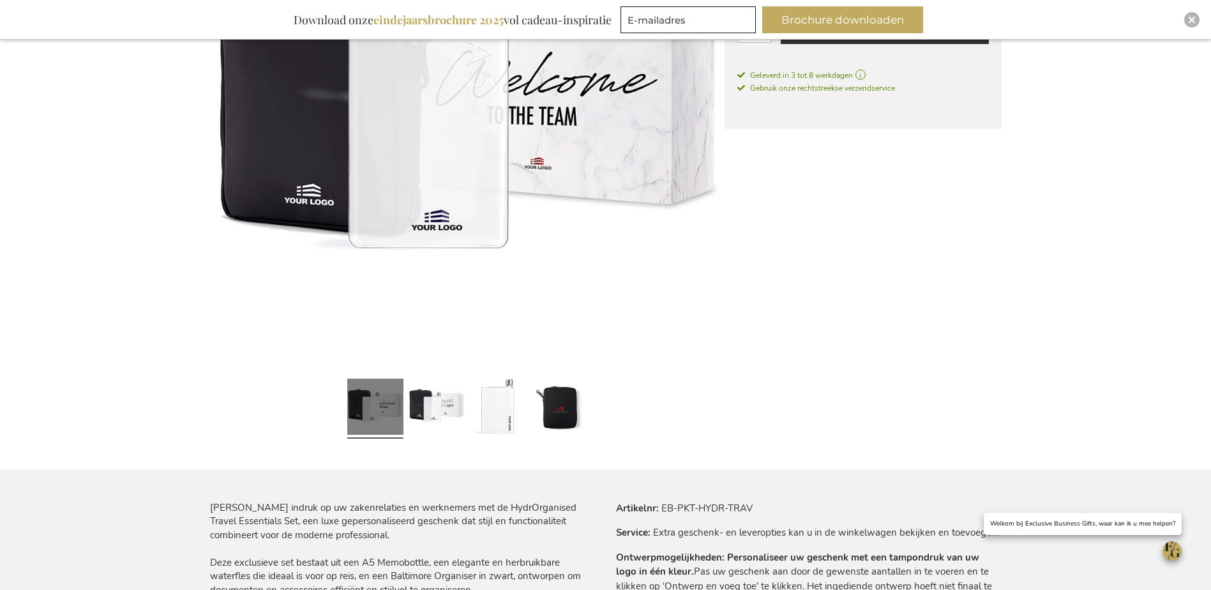
scroll to position [255, 0]
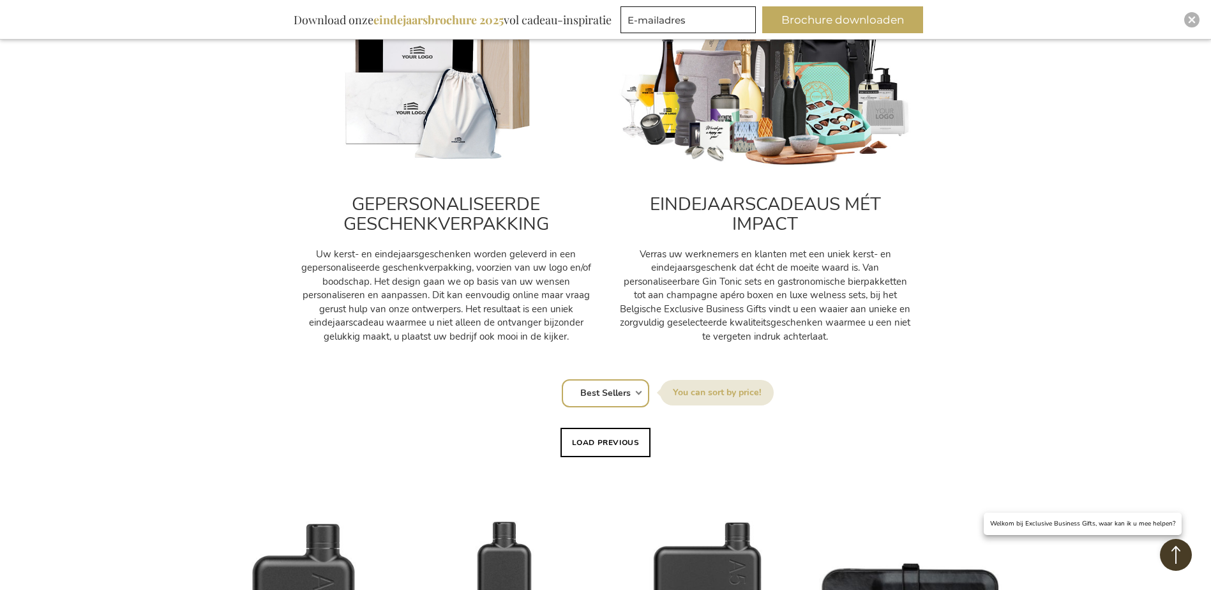
scroll to position [511, 0]
click at [635, 398] on select "Positie Best Sellers Meest bekeken Nieuw Biggest Saving Price: low to high Pric…" at bounding box center [605, 393] width 87 height 28
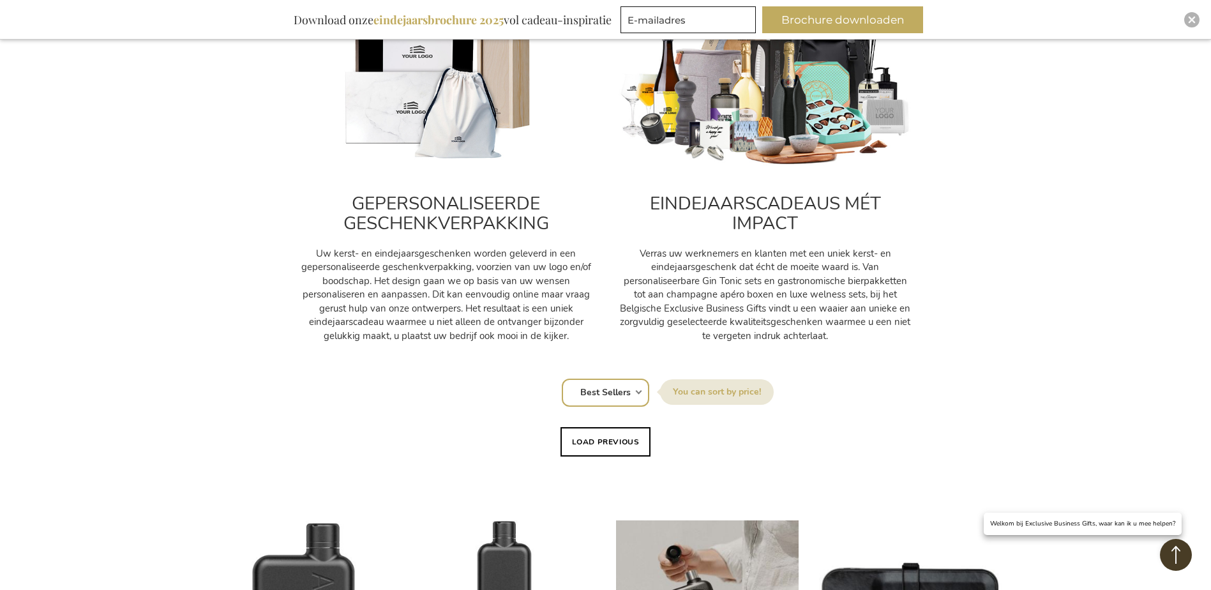
select select "price_desc"
click at [562, 379] on select "Positie Best Sellers Meest bekeken Nieuw Biggest Saving Price: low to high Pric…" at bounding box center [605, 393] width 87 height 28
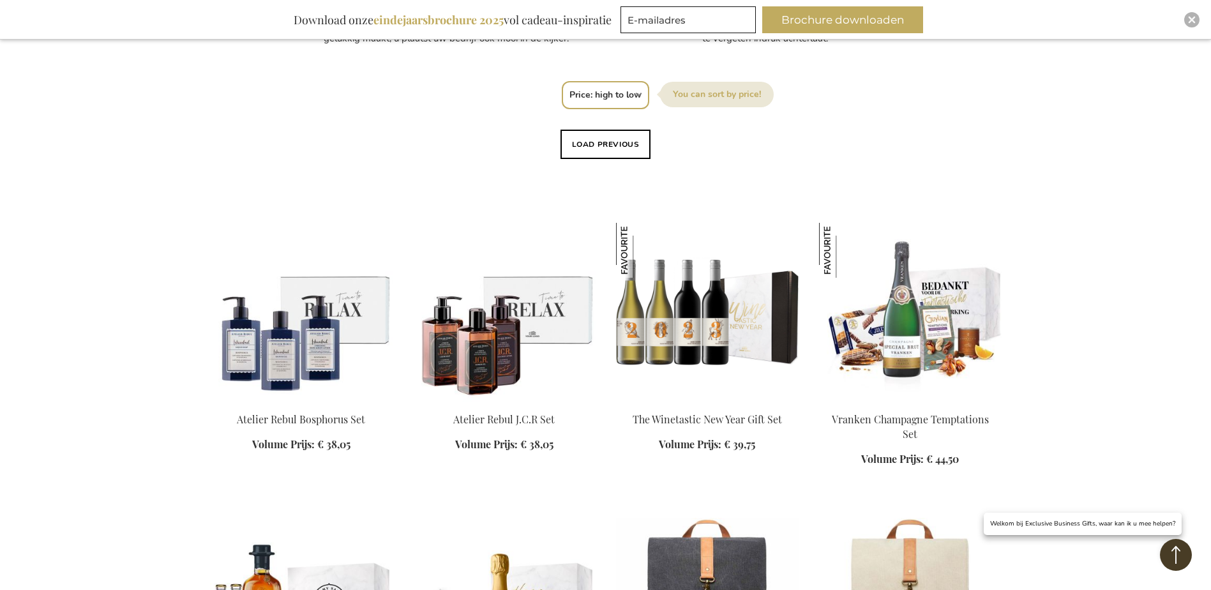
scroll to position [894, 0]
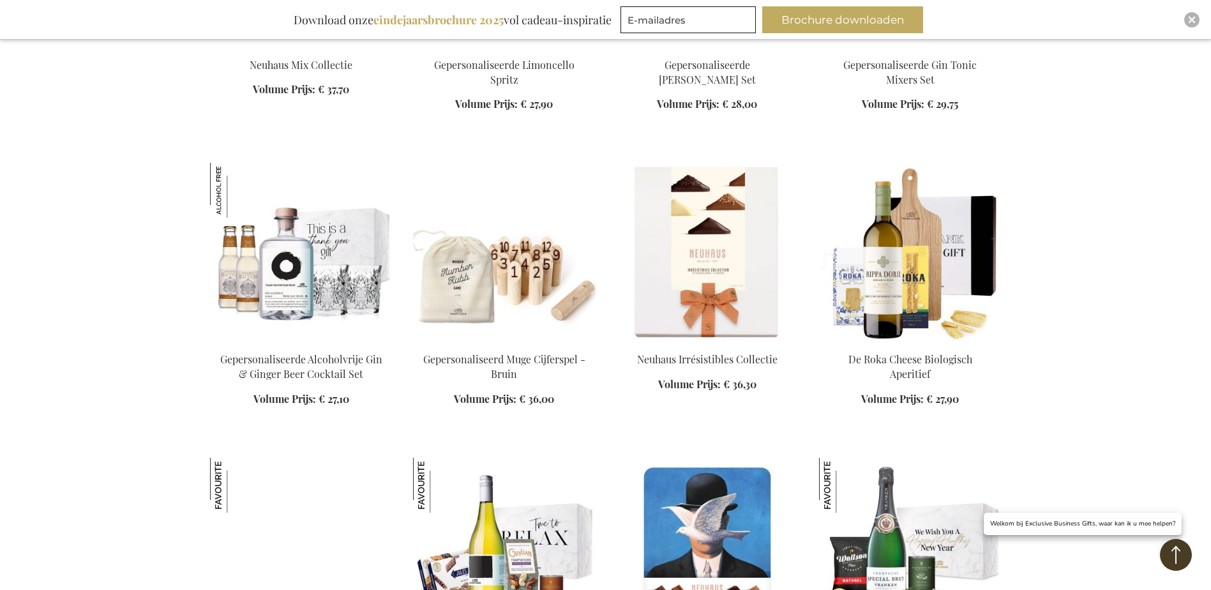
scroll to position [6342, 0]
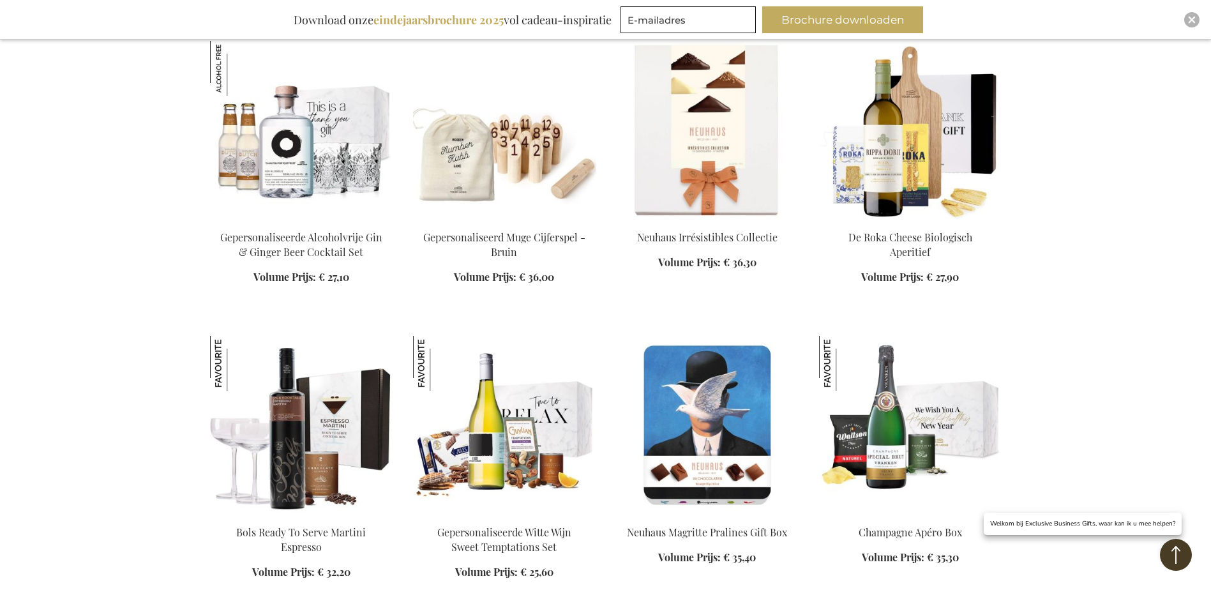
drag, startPoint x: 1211, startPoint y: 391, endPoint x: 1218, endPoint y: 450, distance: 59.8
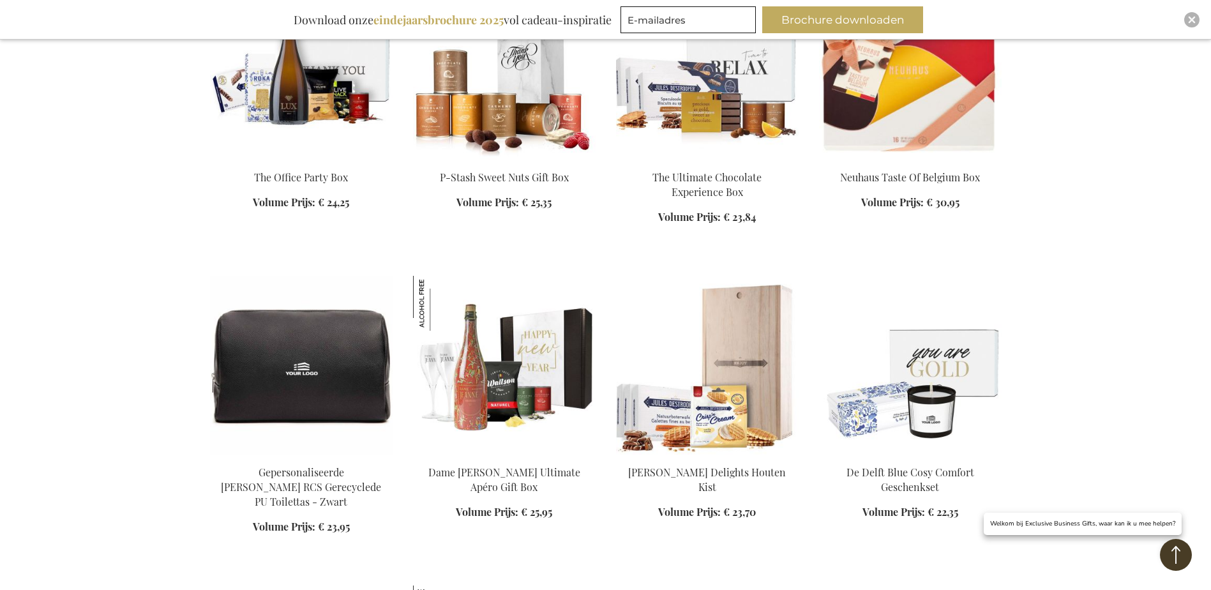
scroll to position [8318, 0]
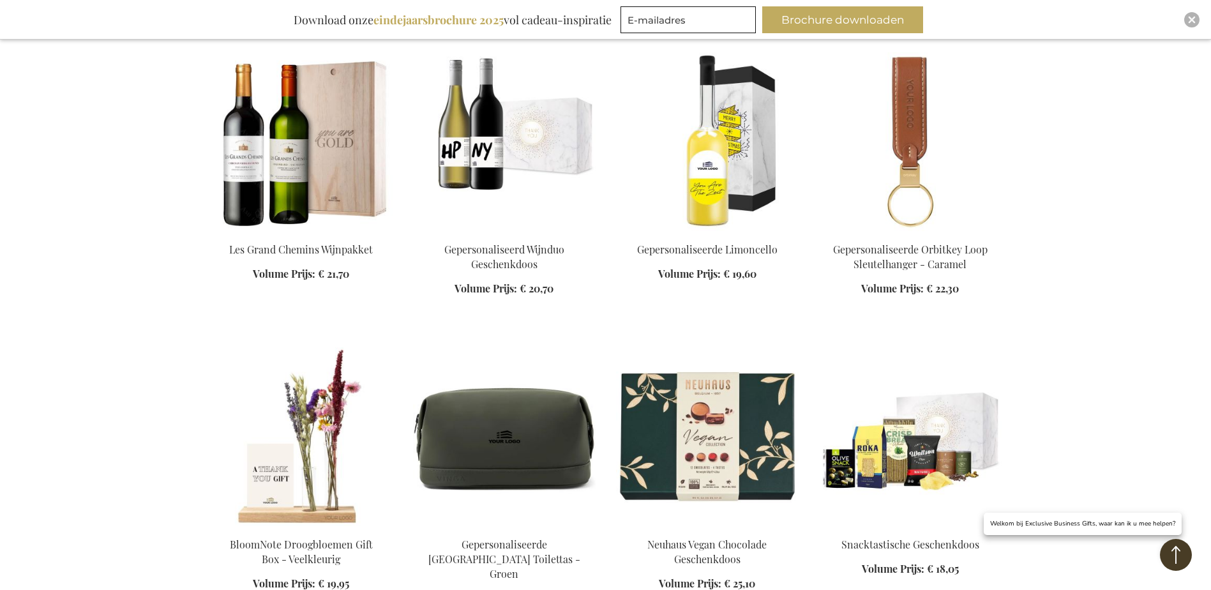
scroll to position [9340, 0]
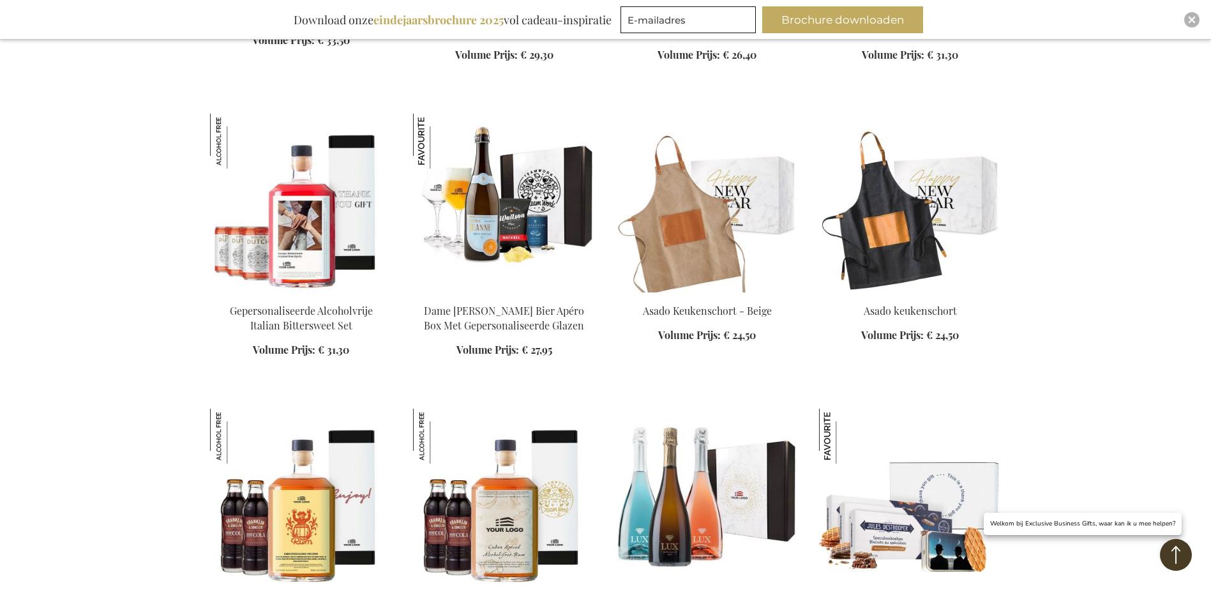
scroll to position [7424, 0]
